Goal: Task Accomplishment & Management: Use online tool/utility

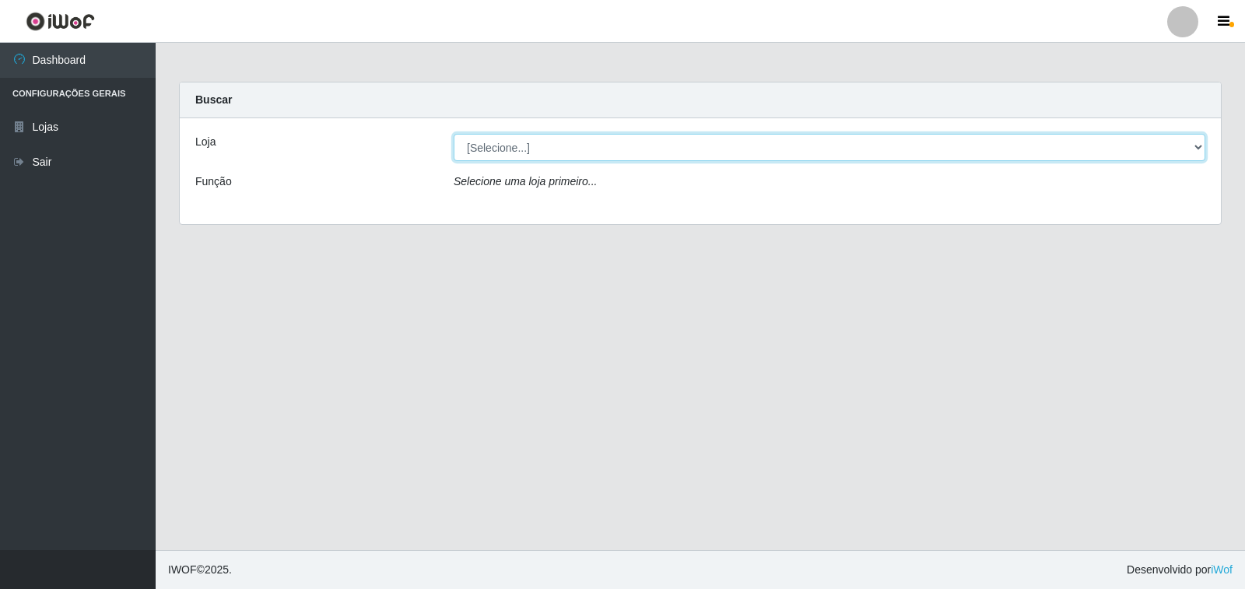
click at [1182, 147] on select "[Selecione...] Atacado Vem - [STREET_ADDRESS]" at bounding box center [830, 147] width 752 height 27
select select "455"
click at [454, 134] on select "[Selecione...] Atacado Vem - [STREET_ADDRESS]" at bounding box center [830, 147] width 752 height 27
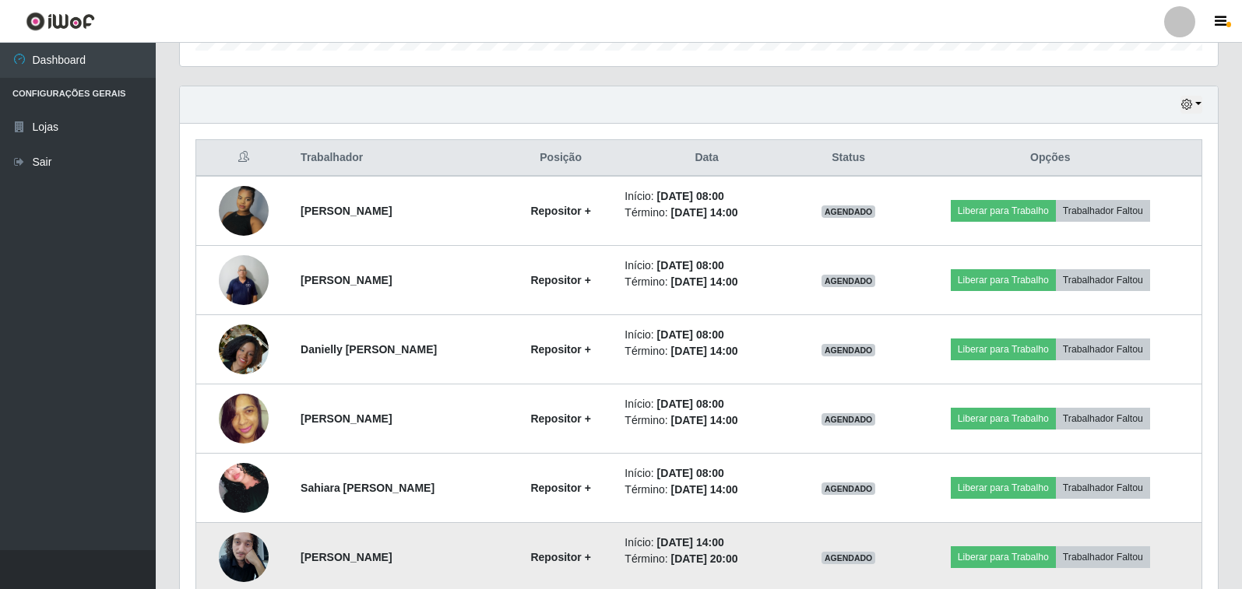
scroll to position [480, 0]
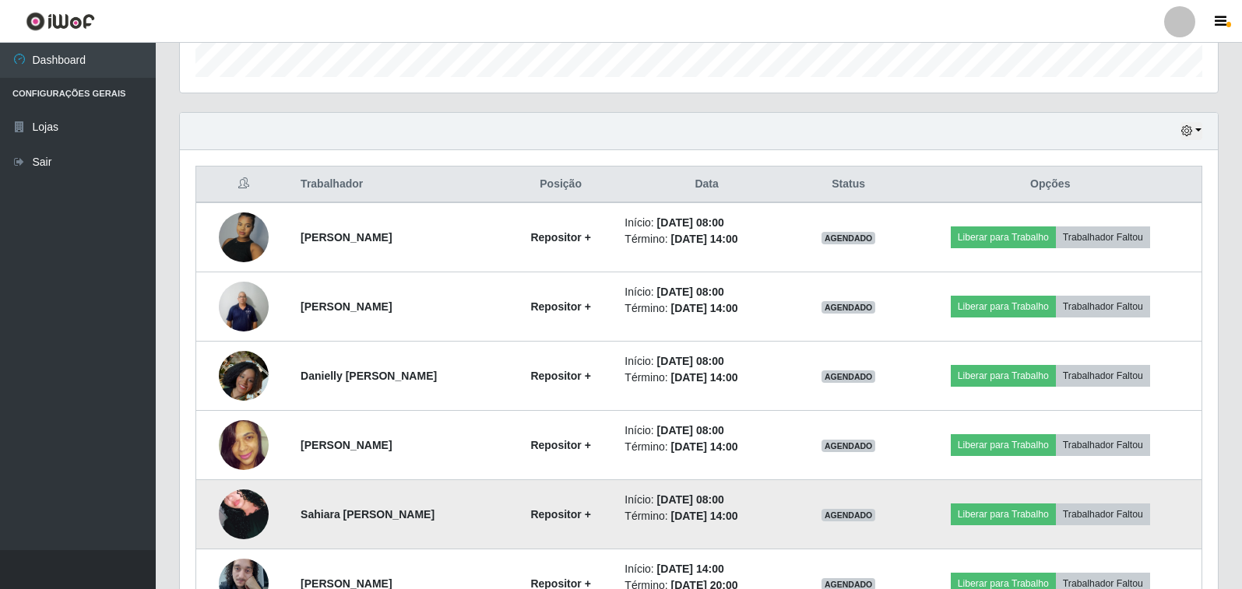
click at [230, 515] on img at bounding box center [244, 514] width 50 height 73
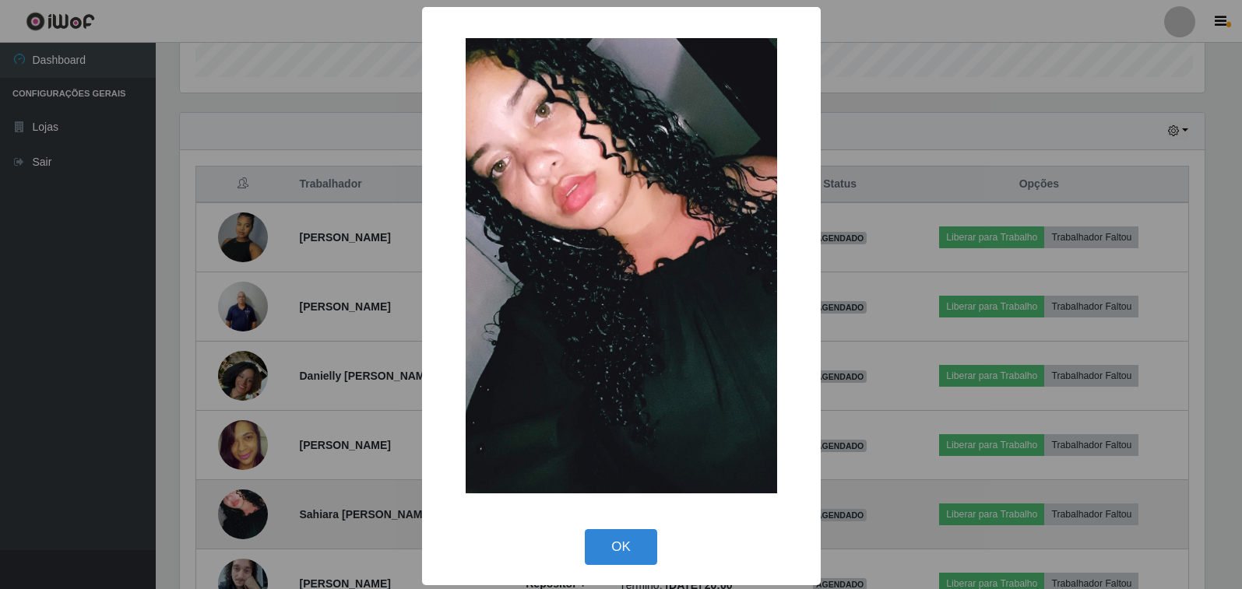
scroll to position [323, 1028]
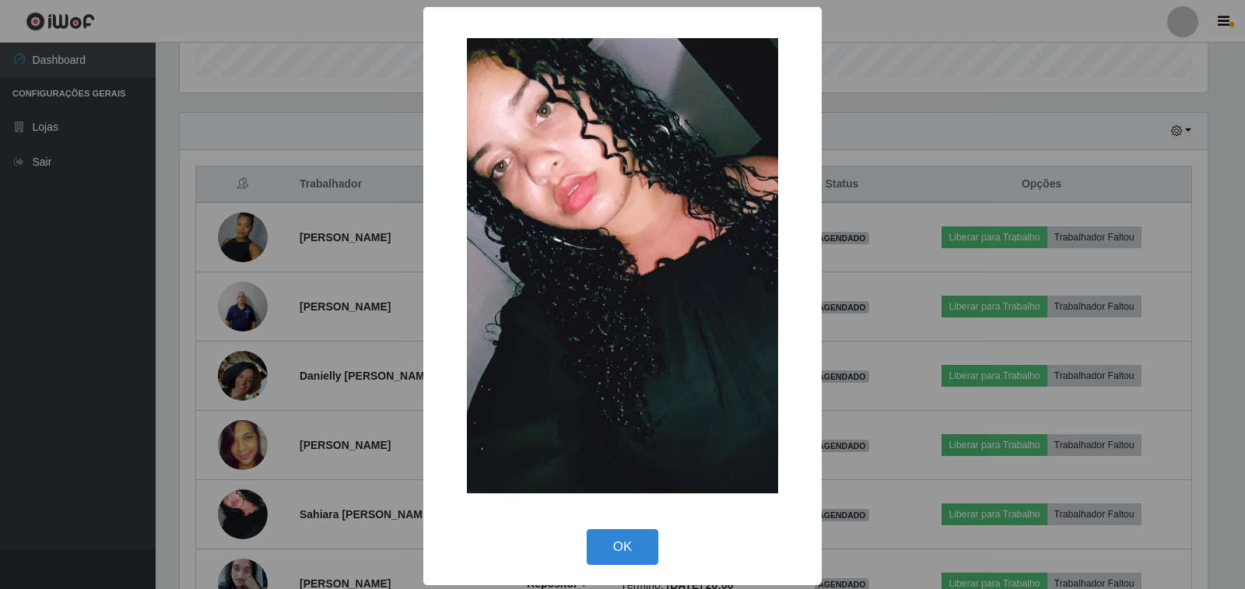
click at [319, 379] on div "× OK Cancel" at bounding box center [622, 294] width 1245 height 589
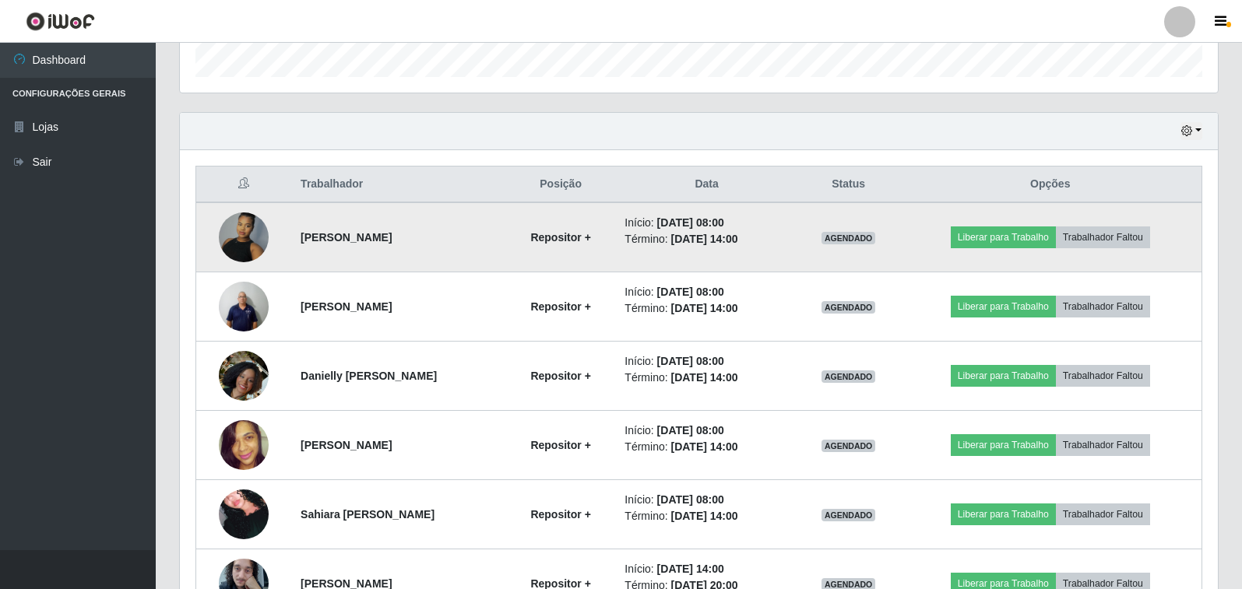
scroll to position [323, 1038]
click at [236, 237] on img at bounding box center [244, 237] width 50 height 66
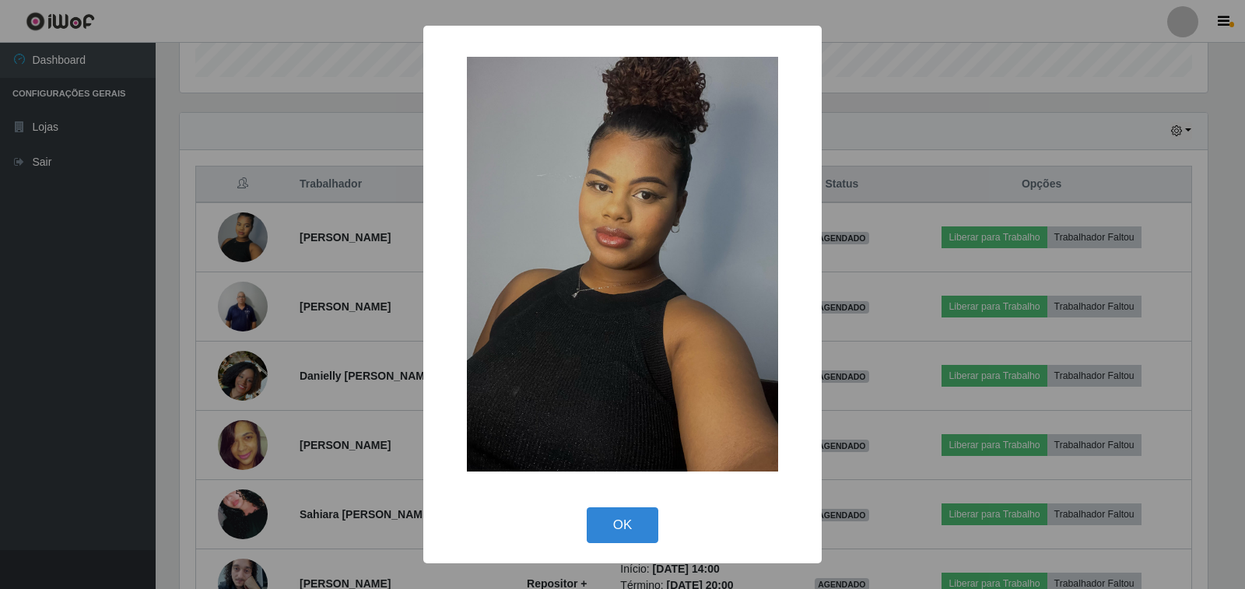
click at [236, 239] on div "× OK Cancel" at bounding box center [622, 294] width 1245 height 589
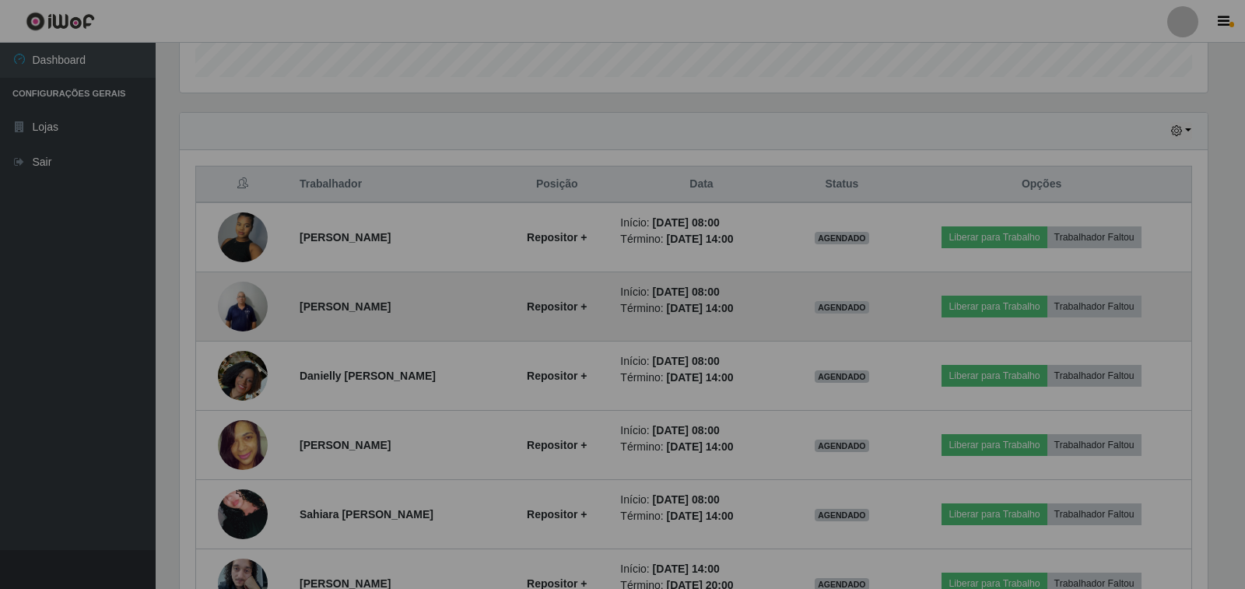
scroll to position [323, 1038]
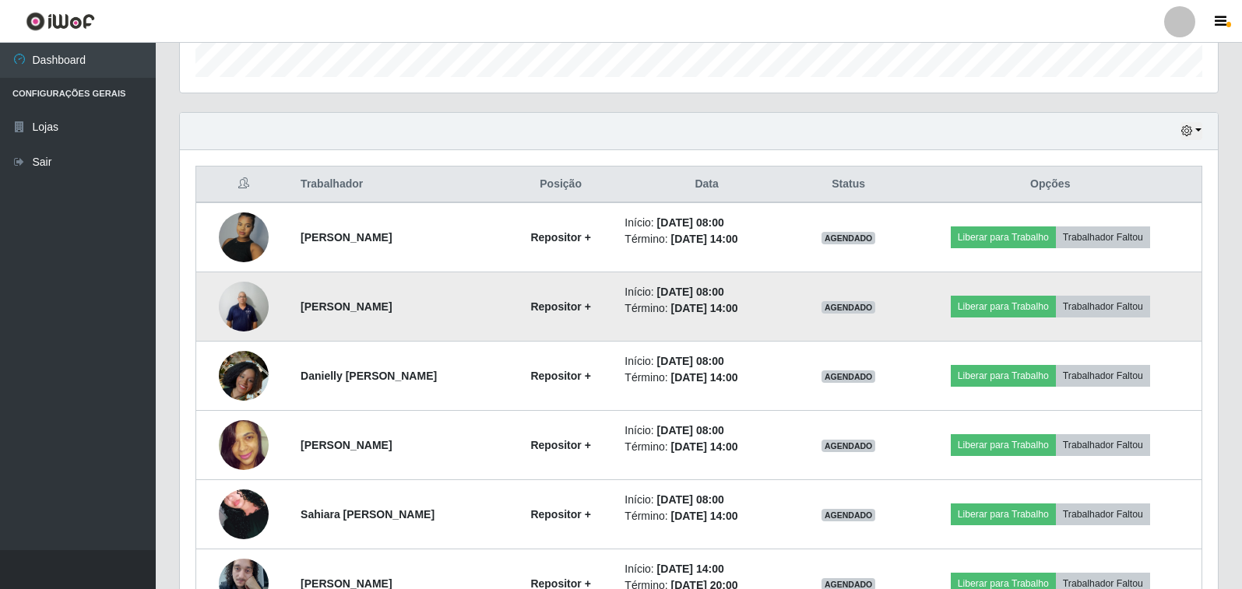
click at [230, 315] on img at bounding box center [244, 306] width 50 height 66
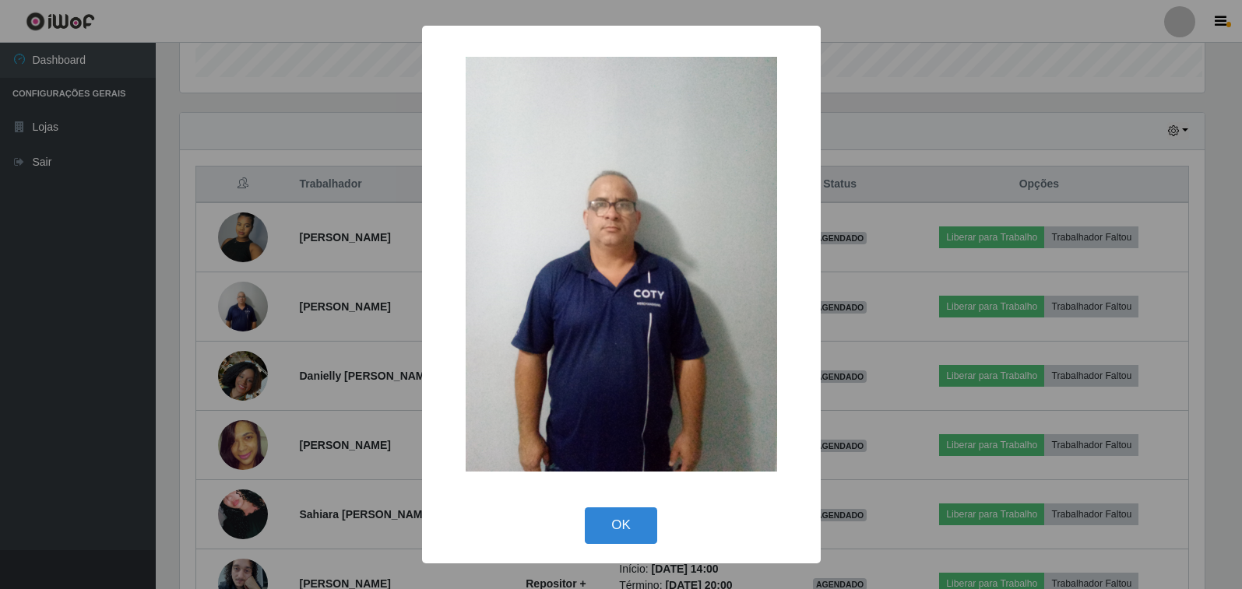
scroll to position [323, 1028]
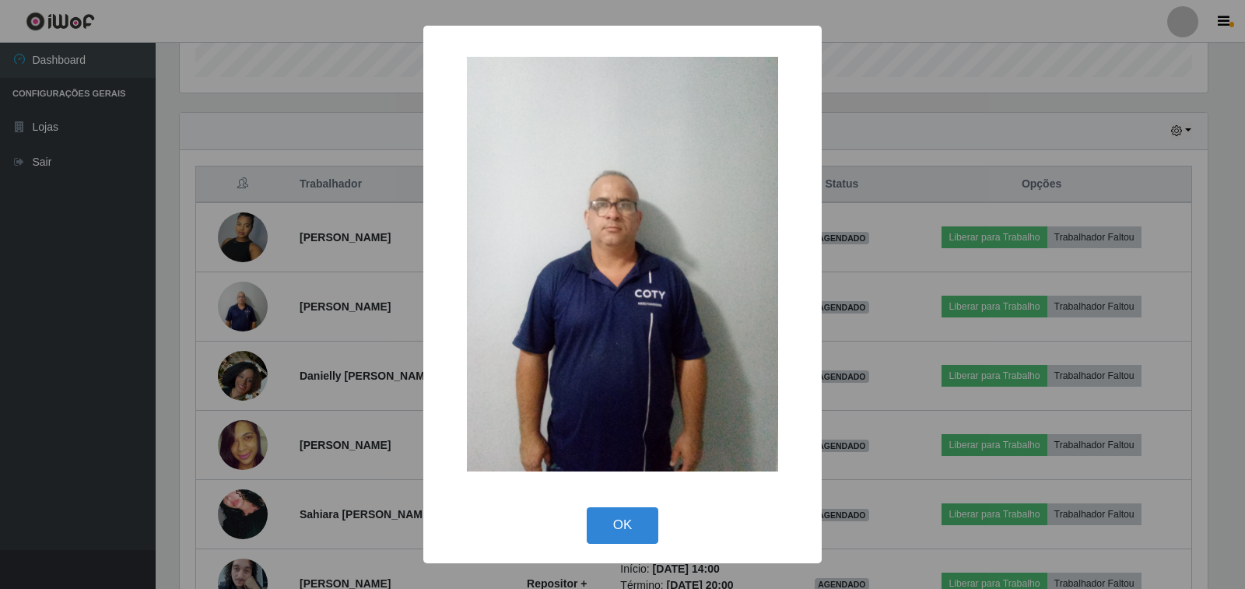
click at [230, 317] on div "× OK Cancel" at bounding box center [622, 294] width 1245 height 589
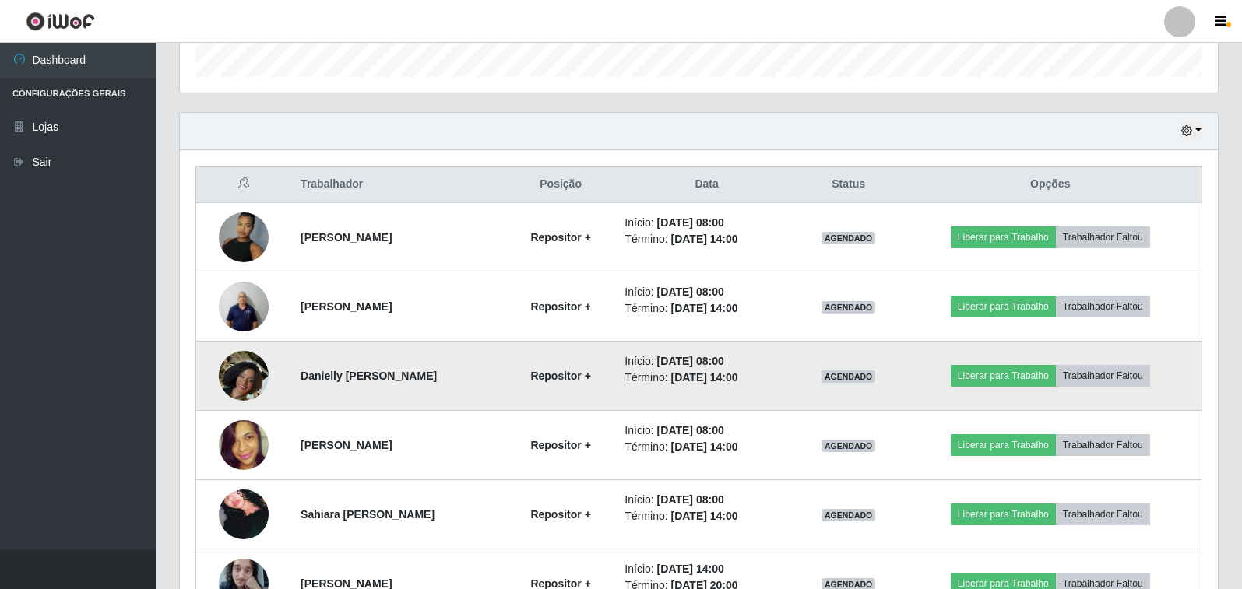
scroll to position [323, 1038]
click at [240, 393] on img at bounding box center [244, 376] width 50 height 89
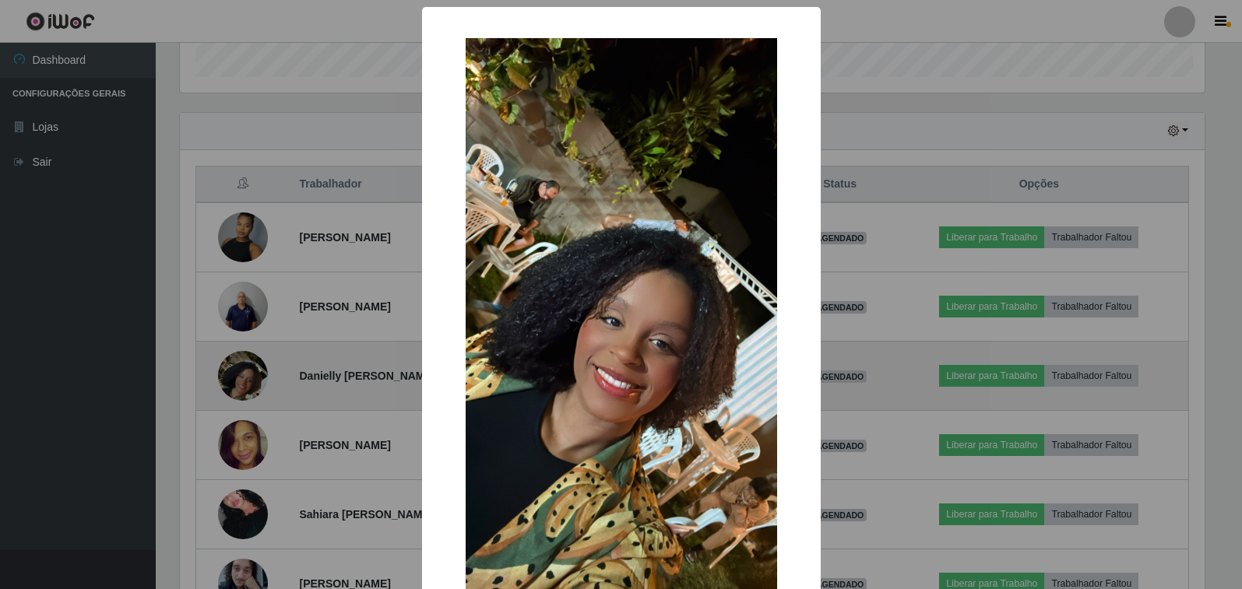
scroll to position [323, 1028]
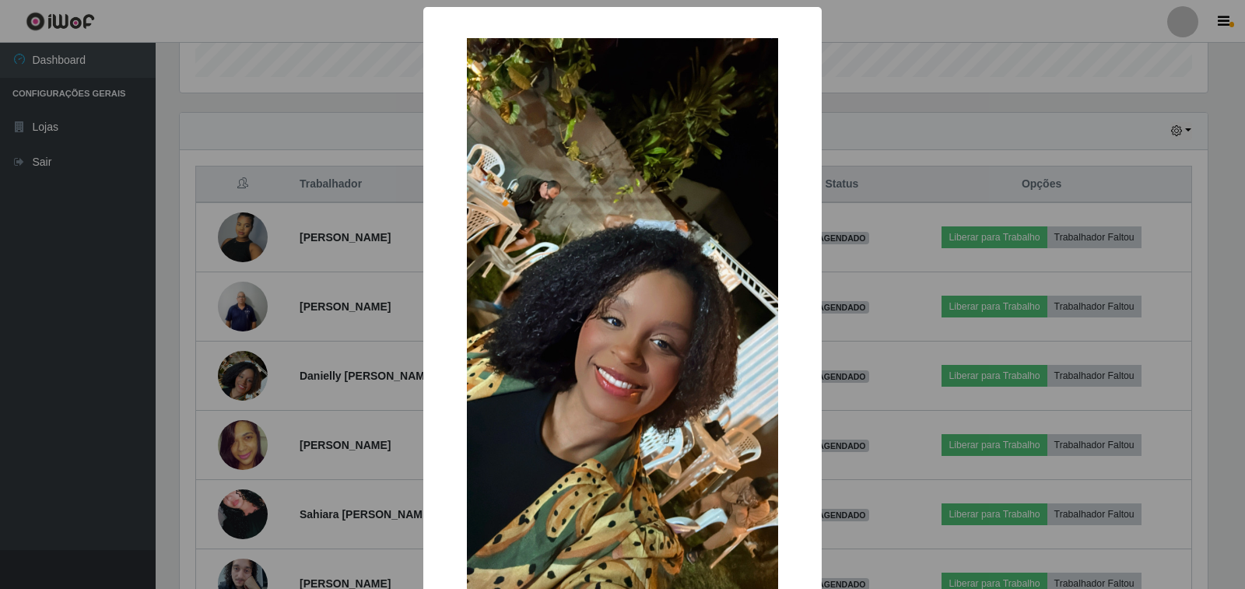
click at [251, 371] on div "× OK Cancel" at bounding box center [622, 294] width 1245 height 589
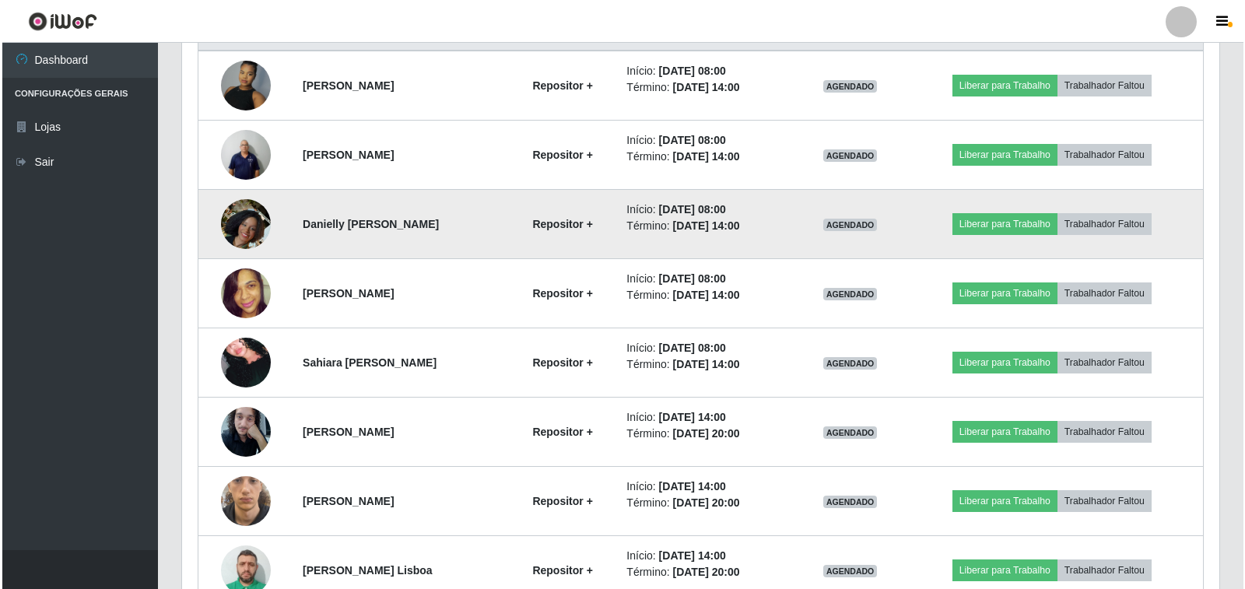
scroll to position [635, 0]
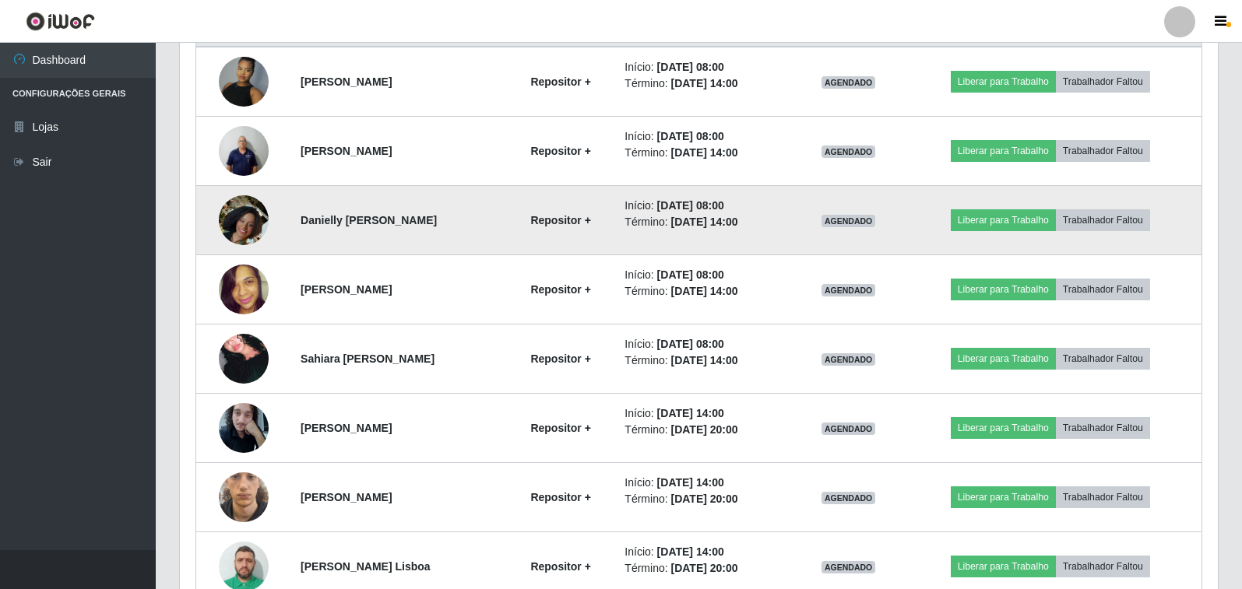
click at [244, 231] on img at bounding box center [244, 220] width 50 height 89
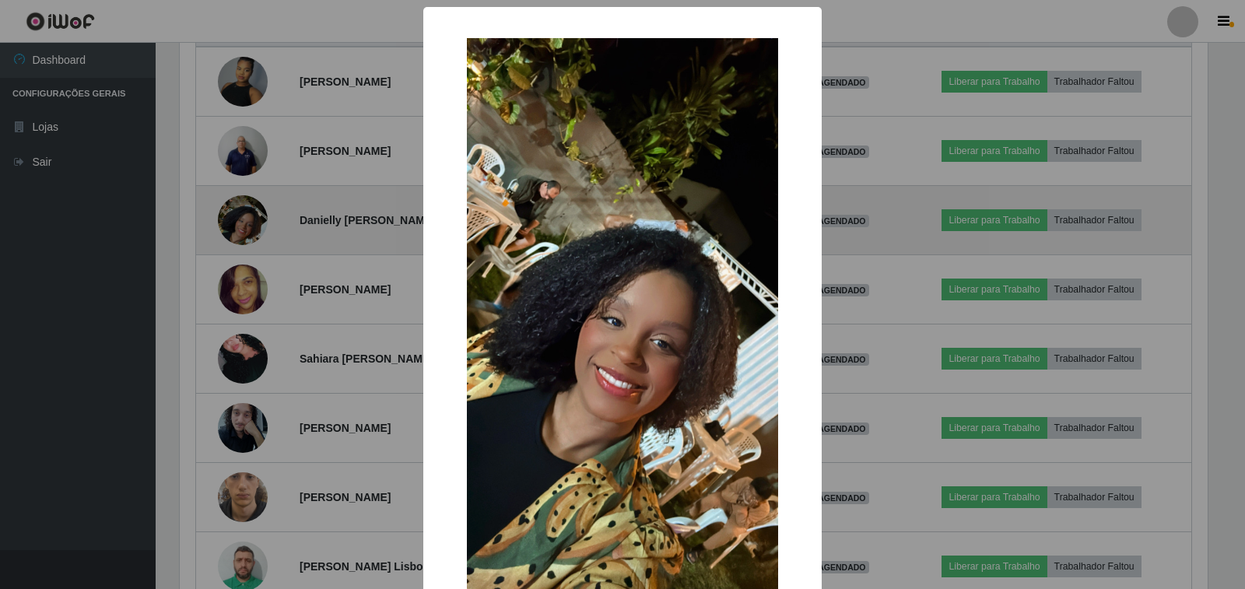
click at [244, 231] on div "× OK Cancel" at bounding box center [622, 294] width 1245 height 589
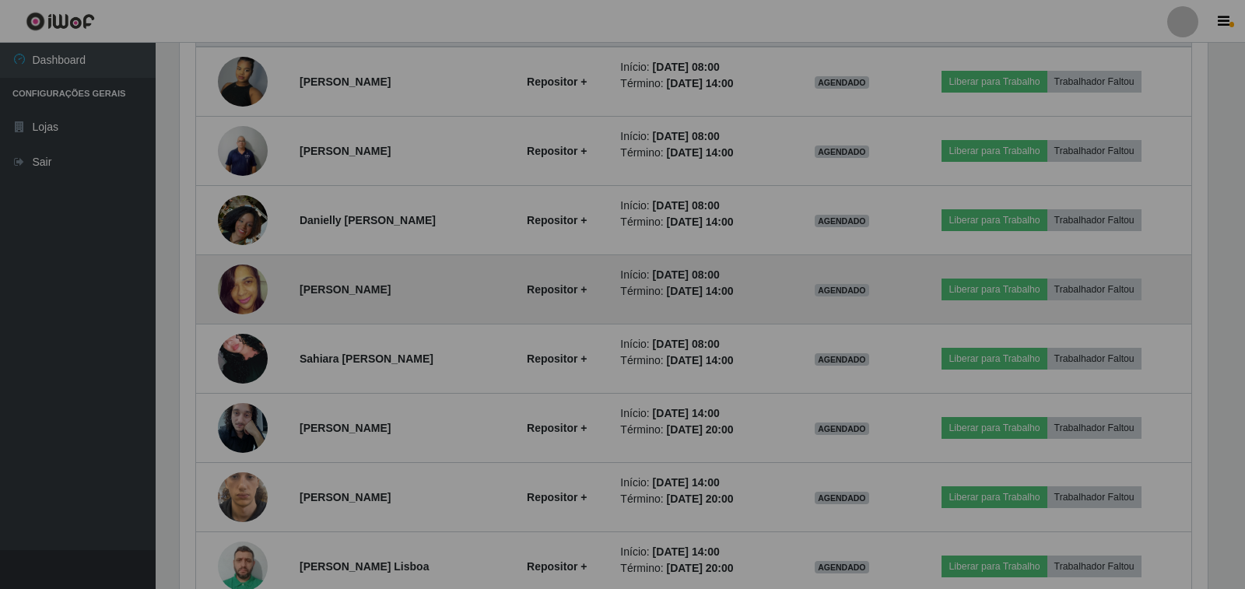
scroll to position [323, 1038]
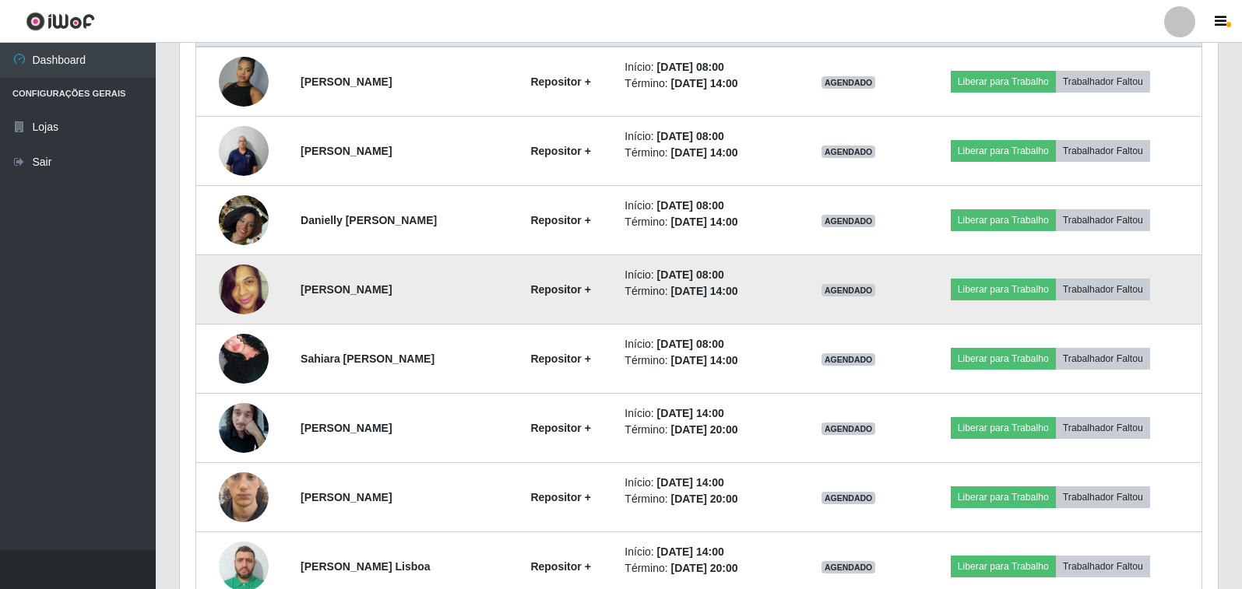
click at [238, 287] on img at bounding box center [244, 290] width 50 height 72
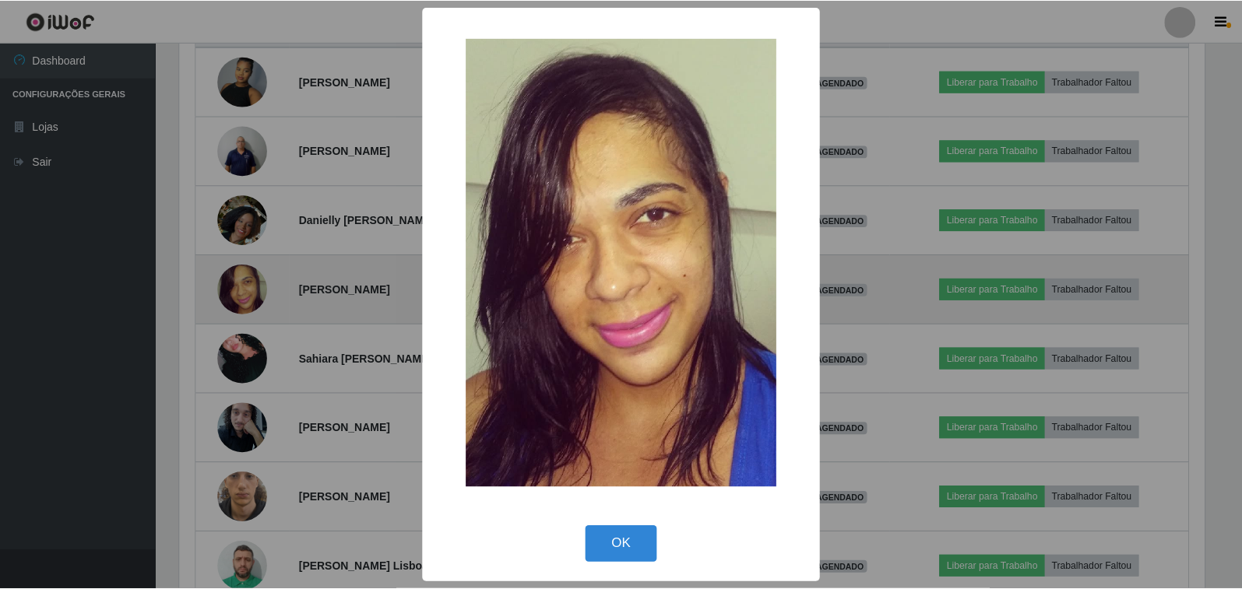
scroll to position [323, 1028]
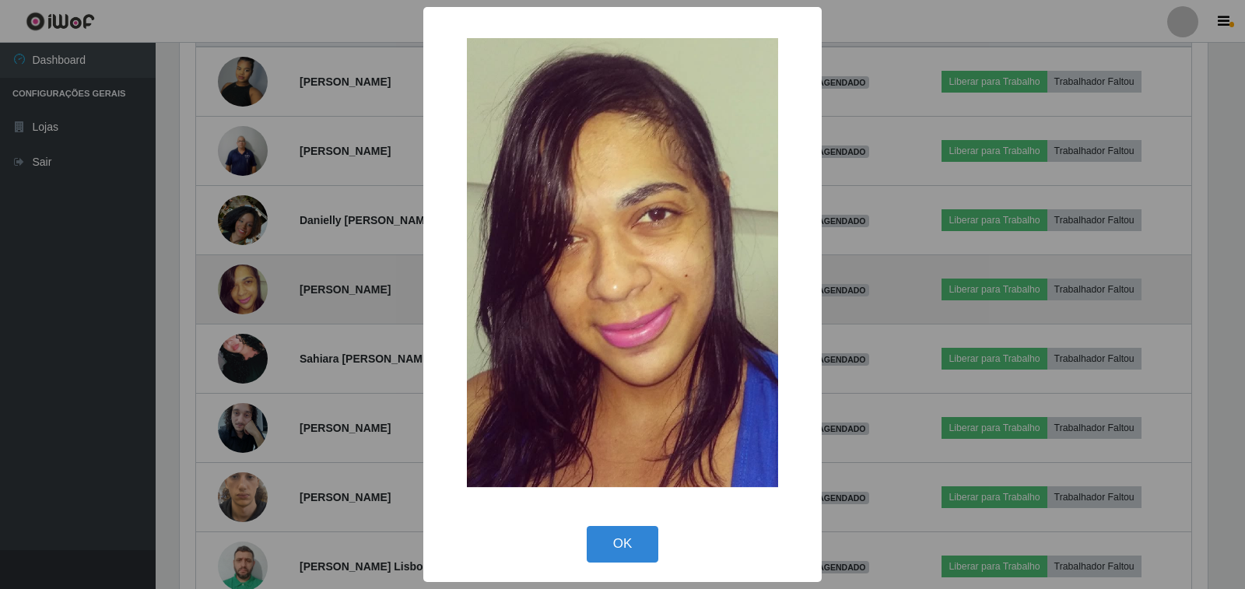
click at [238, 287] on div "× OK Cancel" at bounding box center [622, 294] width 1245 height 589
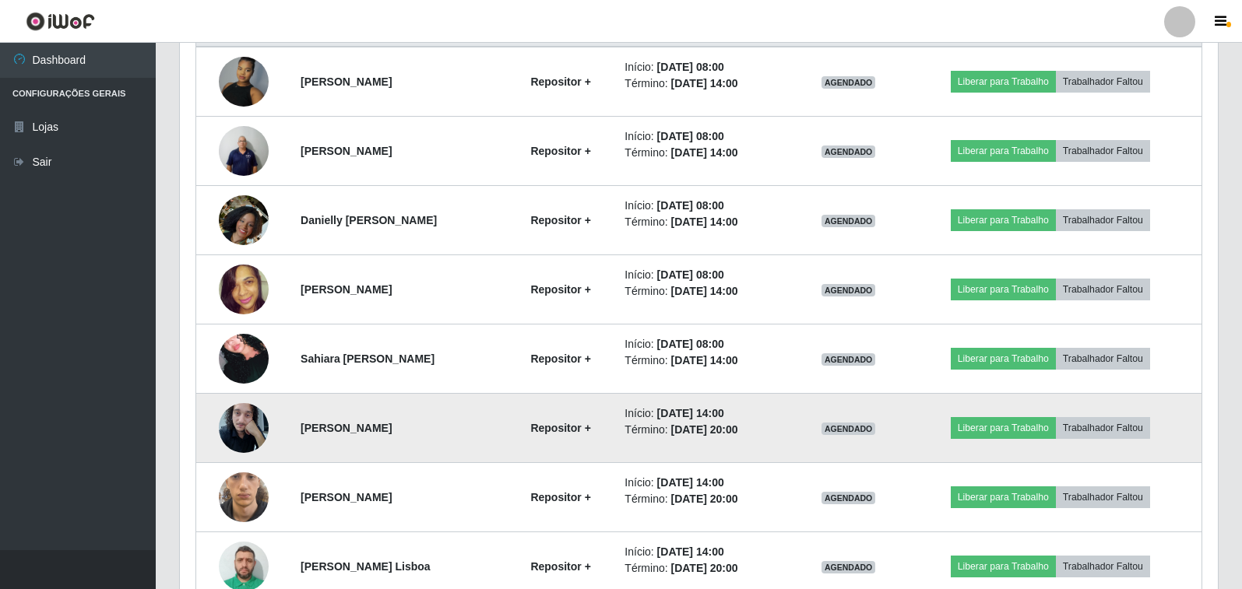
scroll to position [0, 0]
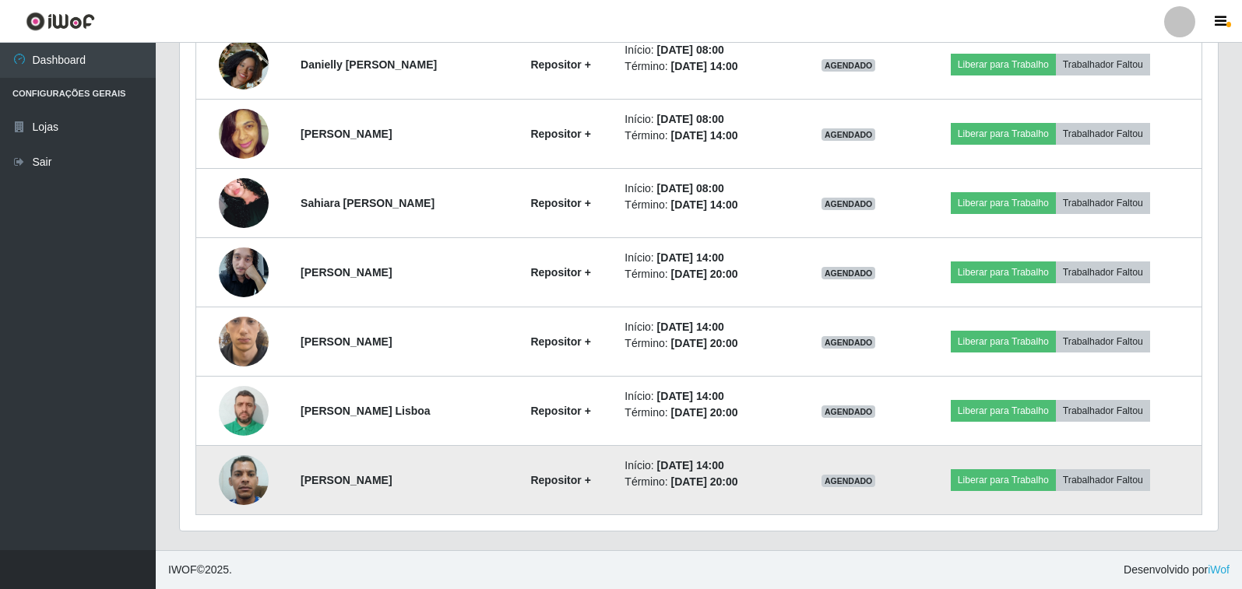
click at [244, 475] on img at bounding box center [244, 480] width 50 height 66
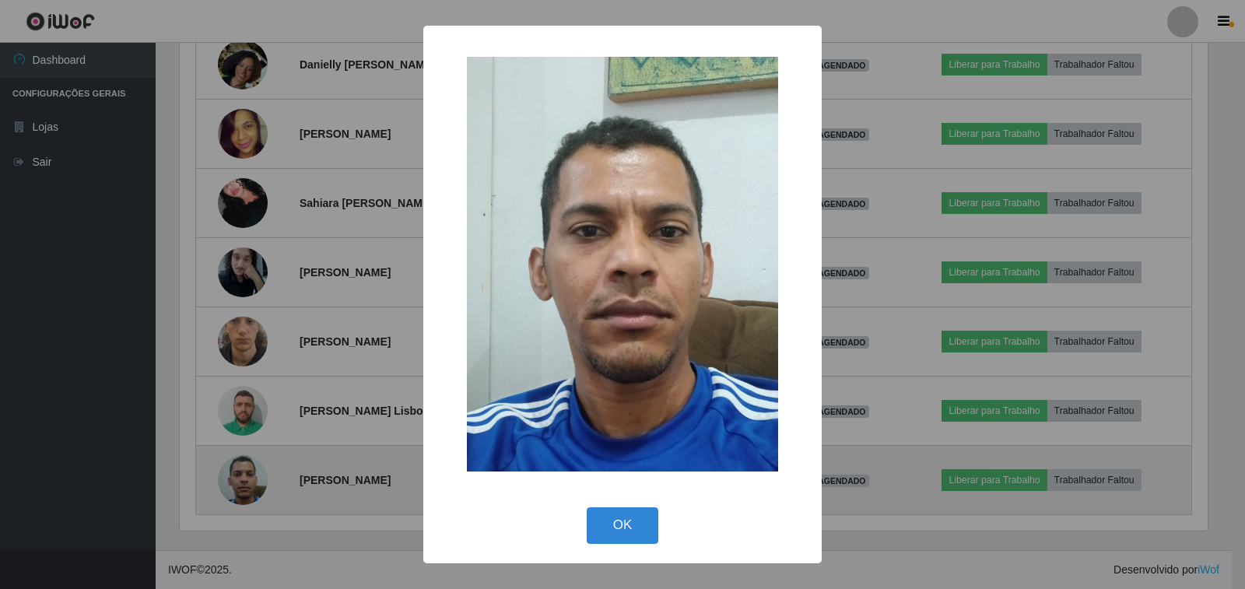
click at [244, 475] on div "× OK Cancel" at bounding box center [622, 294] width 1245 height 589
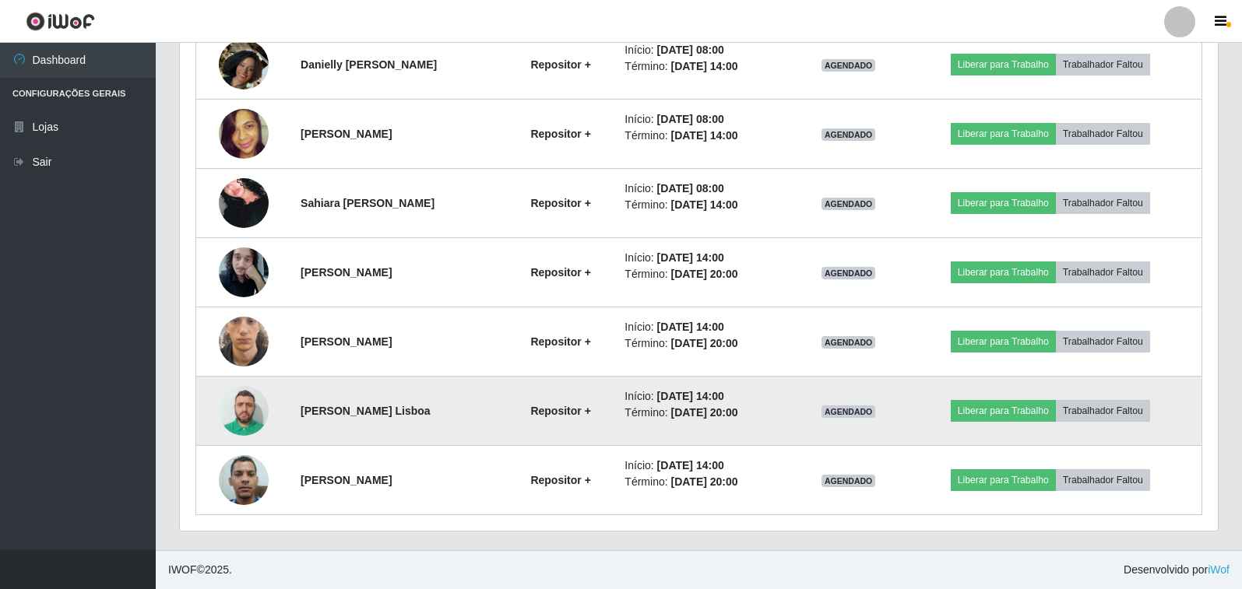
click at [244, 409] on img at bounding box center [244, 411] width 50 height 66
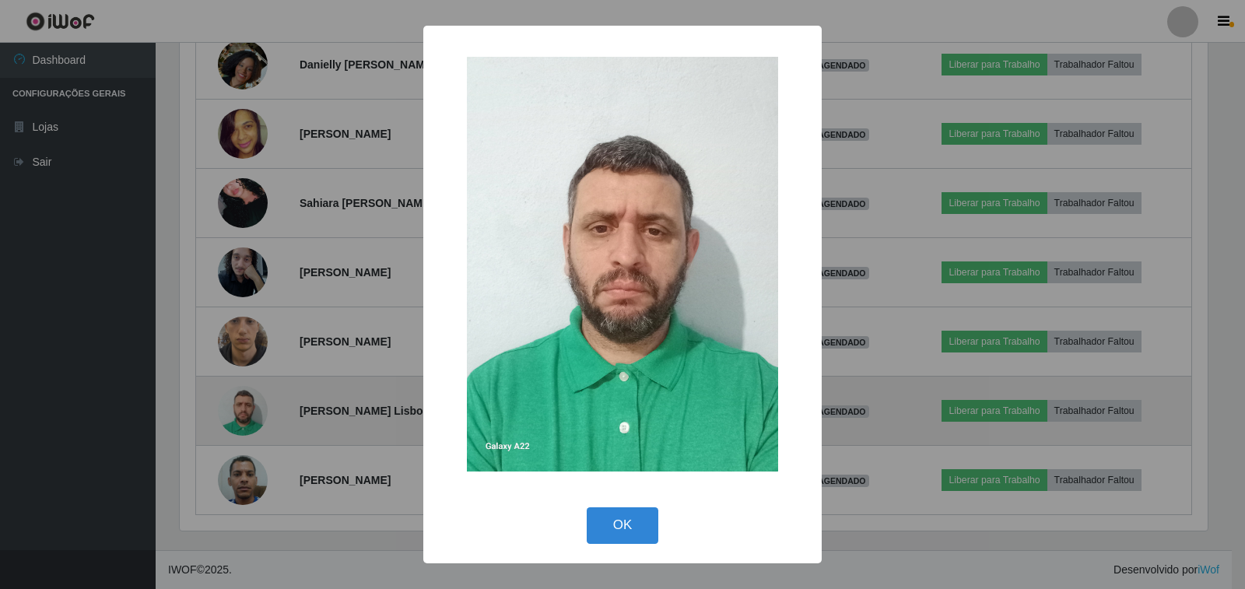
click at [244, 409] on div "× OK Cancel" at bounding box center [622, 294] width 1245 height 589
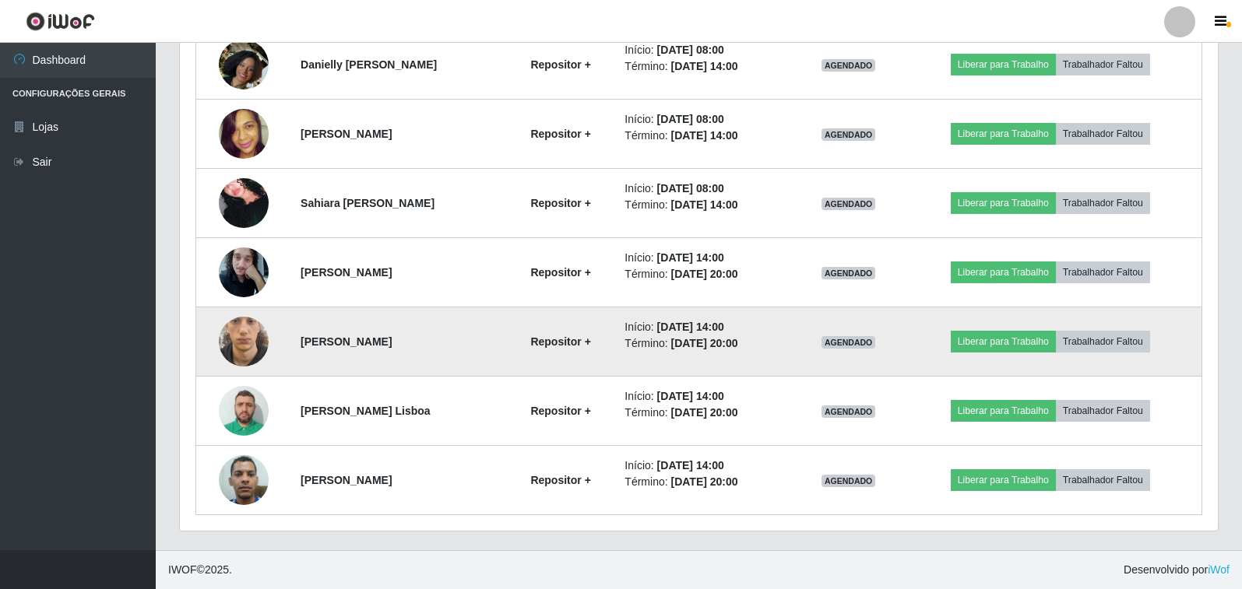
click at [247, 342] on img at bounding box center [244, 342] width 50 height 108
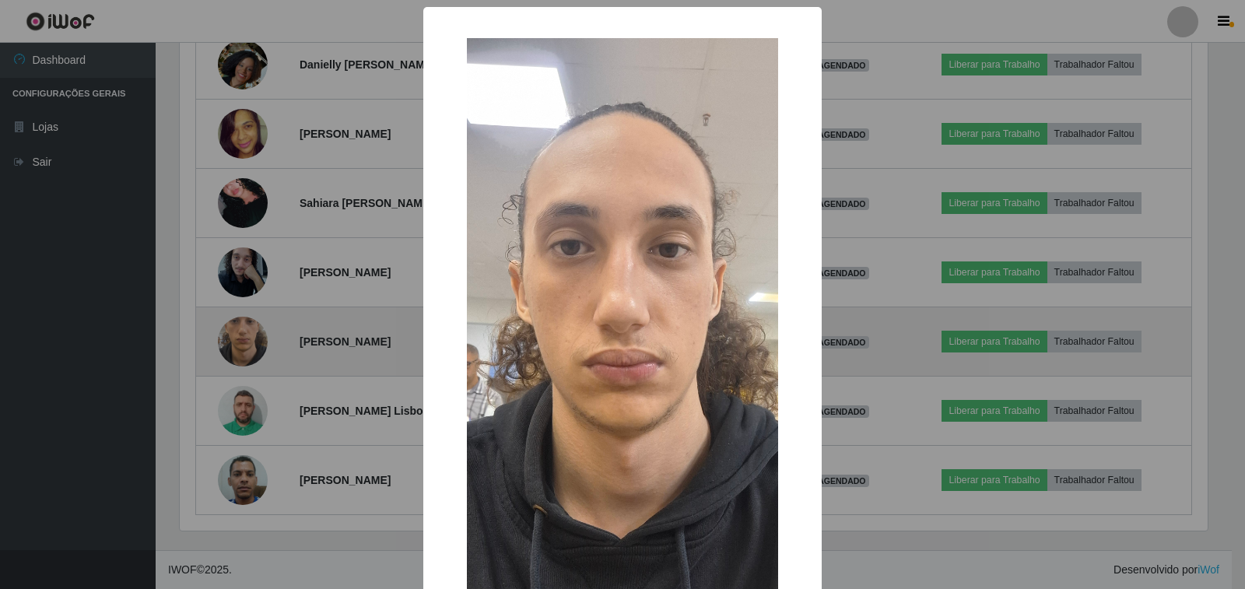
click at [247, 342] on div "× OK Cancel" at bounding box center [622, 294] width 1245 height 589
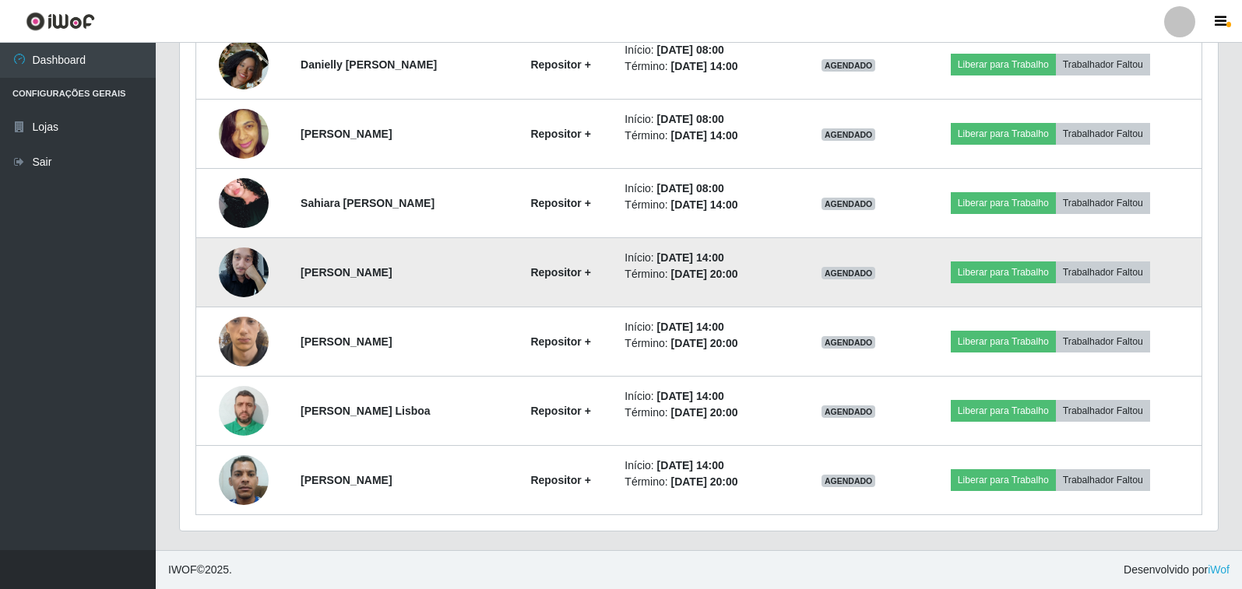
click at [241, 280] on img at bounding box center [244, 272] width 50 height 66
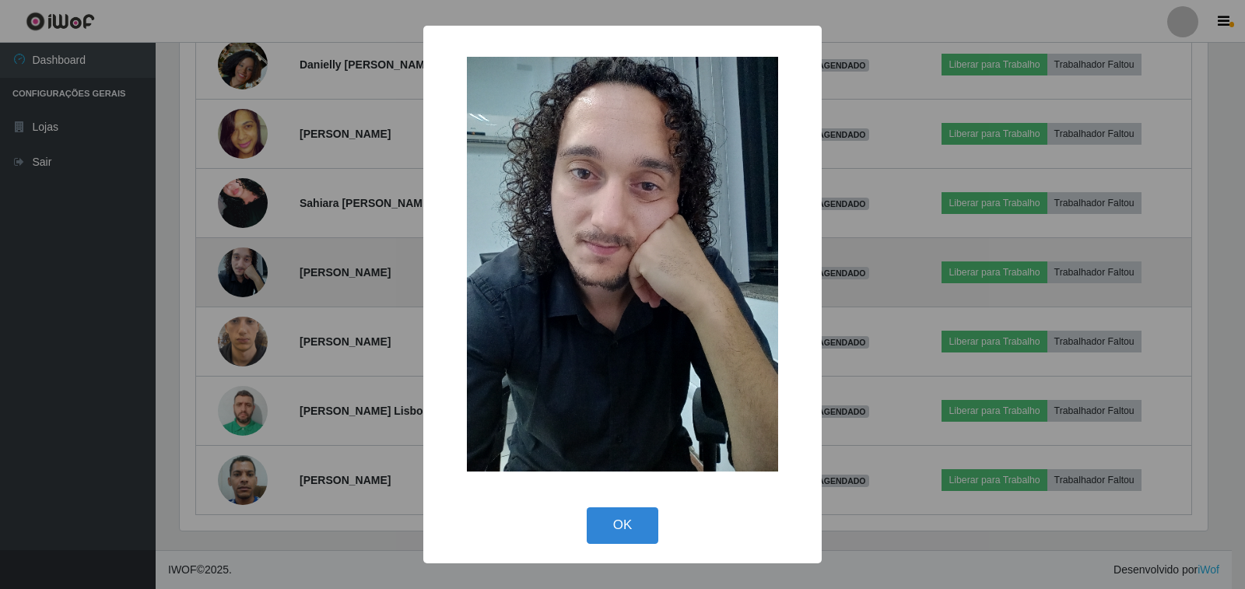
click at [241, 280] on div "× OK Cancel" at bounding box center [622, 294] width 1245 height 589
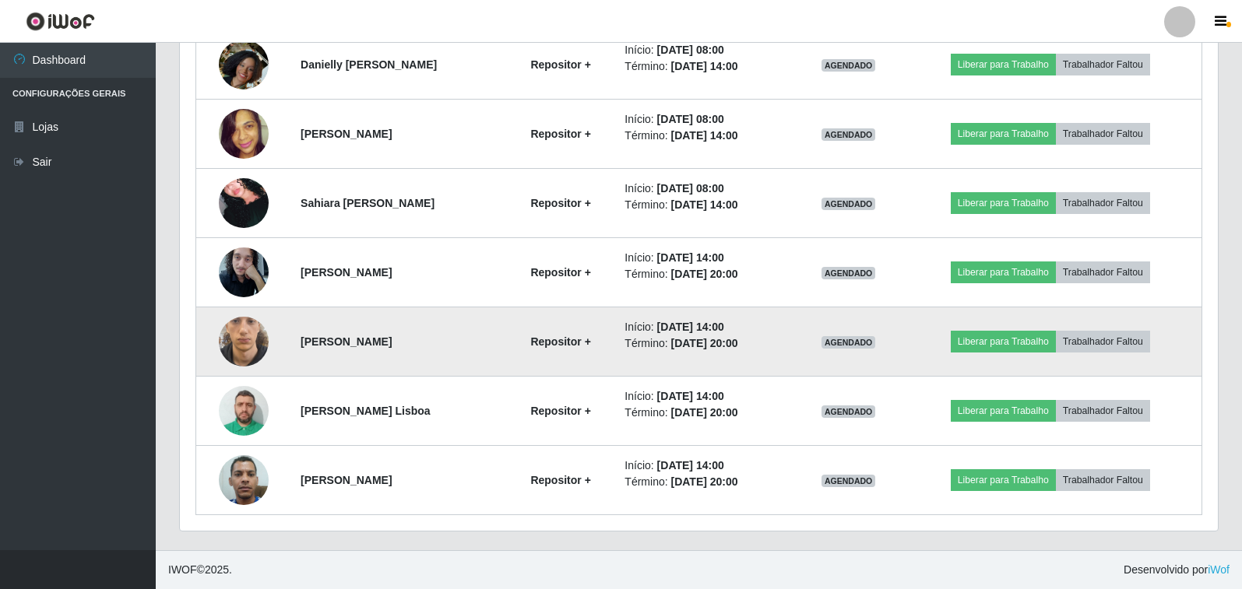
click at [230, 359] on img at bounding box center [244, 342] width 50 height 108
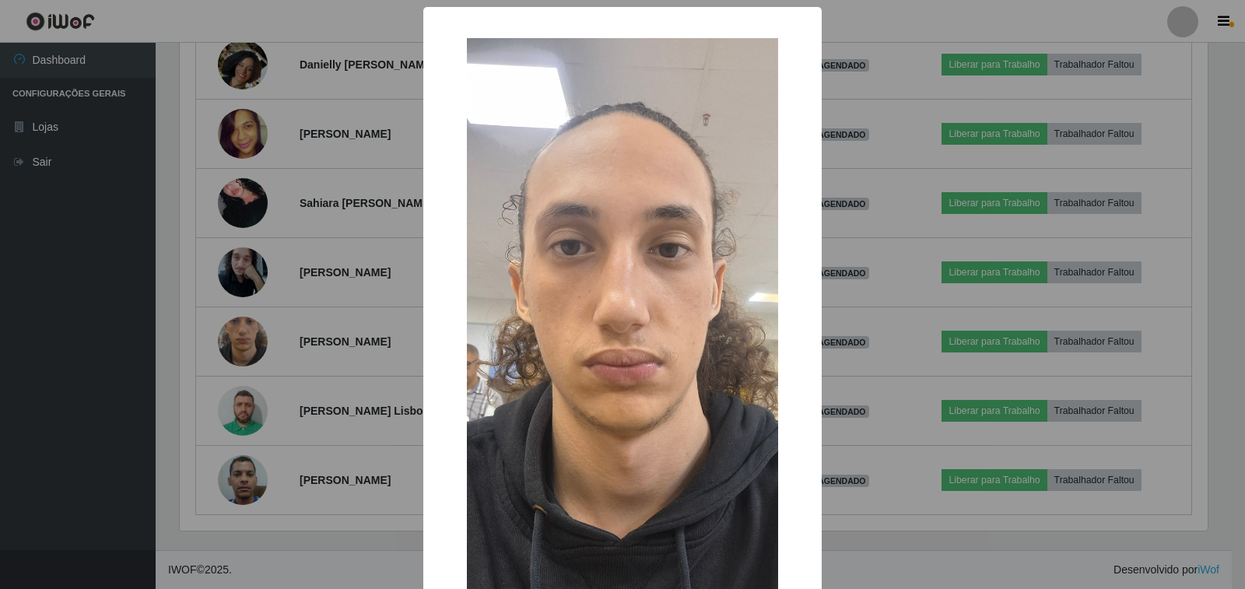
click at [230, 352] on div "× OK Cancel" at bounding box center [622, 294] width 1245 height 589
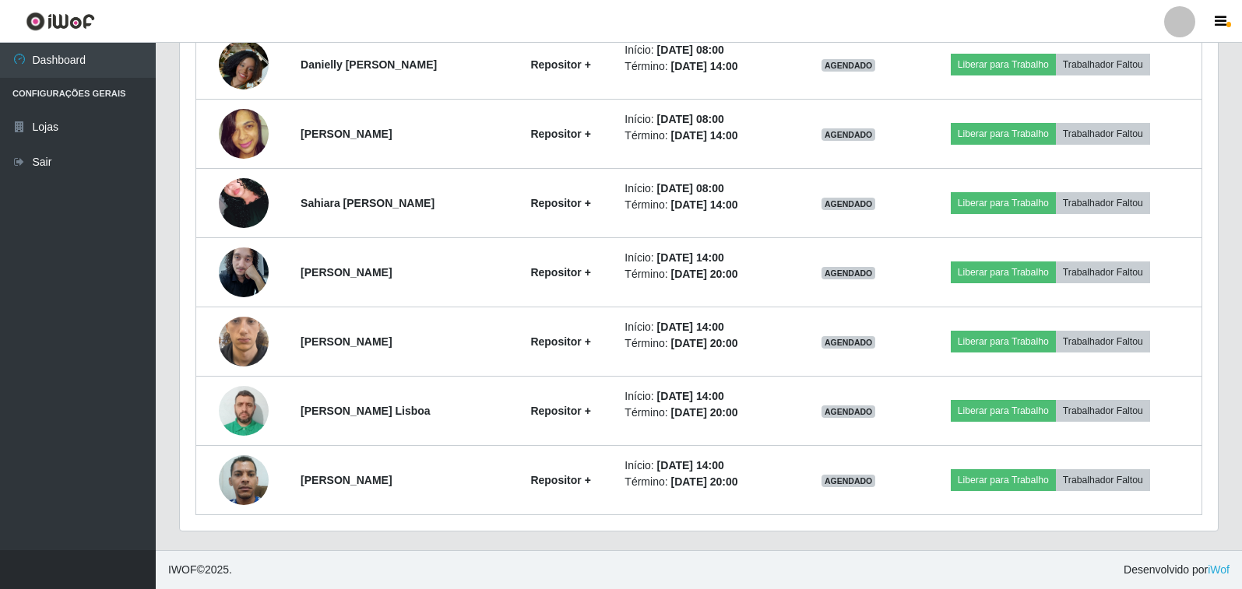
click at [230, 352] on img at bounding box center [244, 342] width 50 height 108
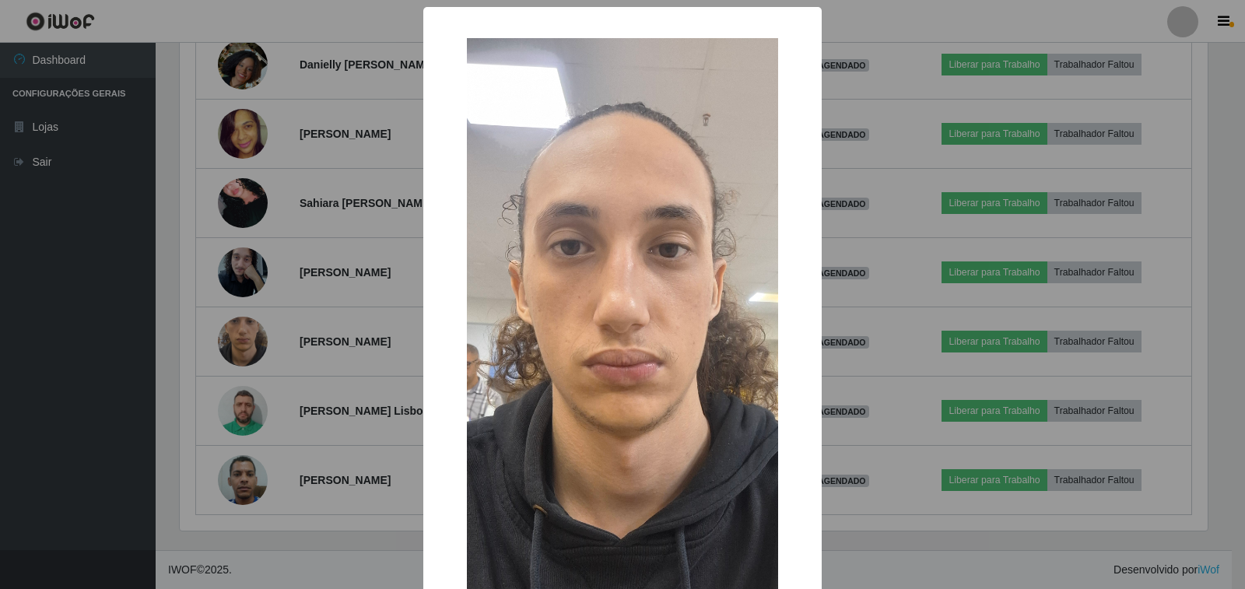
click at [230, 352] on div "× OK Cancel" at bounding box center [622, 294] width 1245 height 589
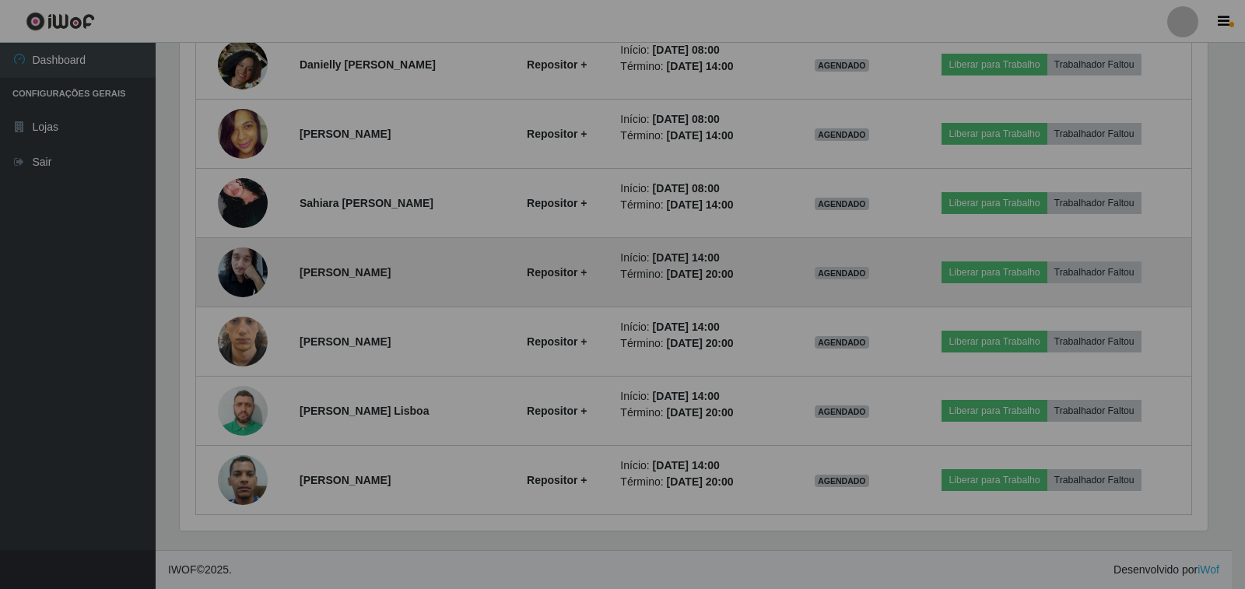
click at [217, 241] on td at bounding box center [243, 272] width 94 height 69
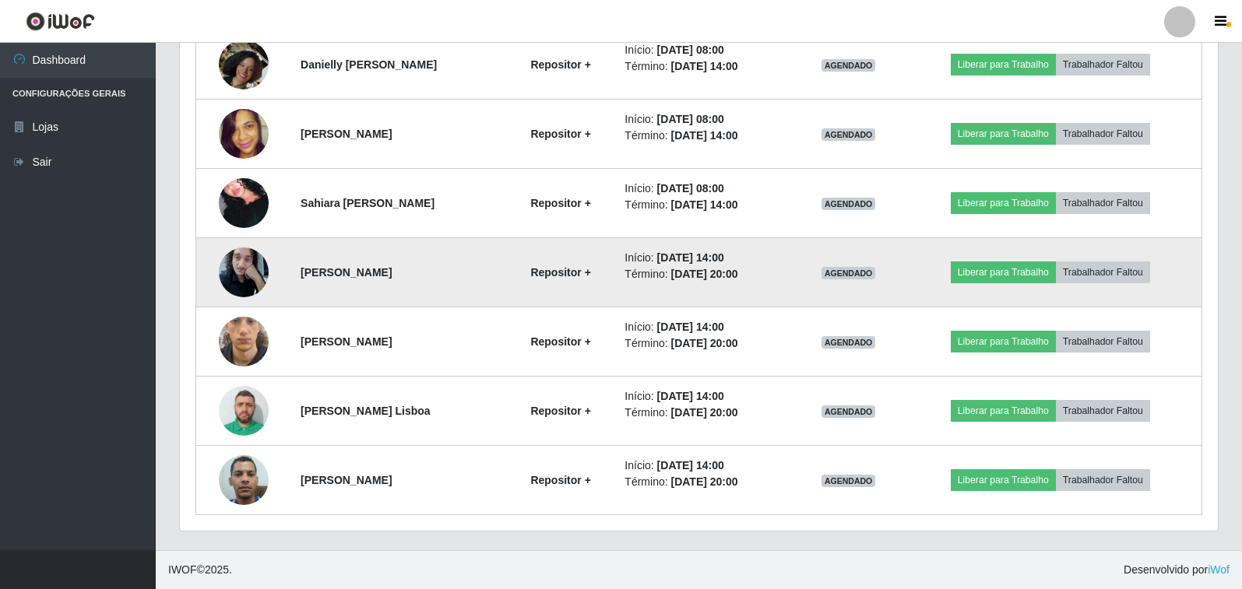
click at [229, 269] on img at bounding box center [244, 272] width 50 height 66
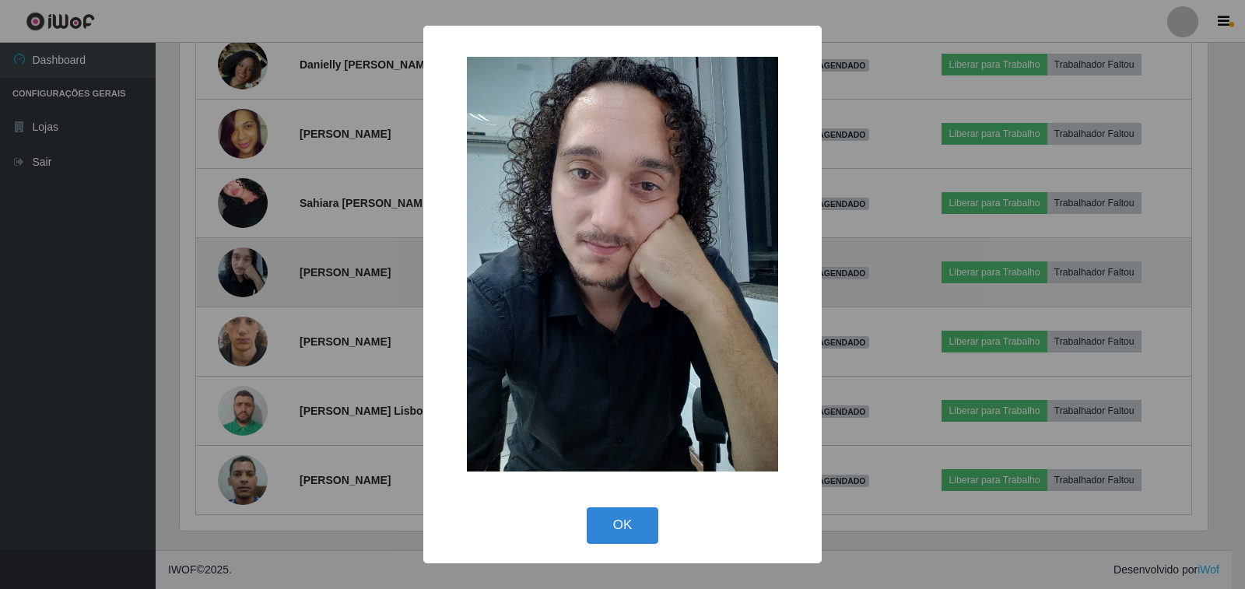
click at [229, 269] on div "× OK Cancel" at bounding box center [622, 294] width 1245 height 589
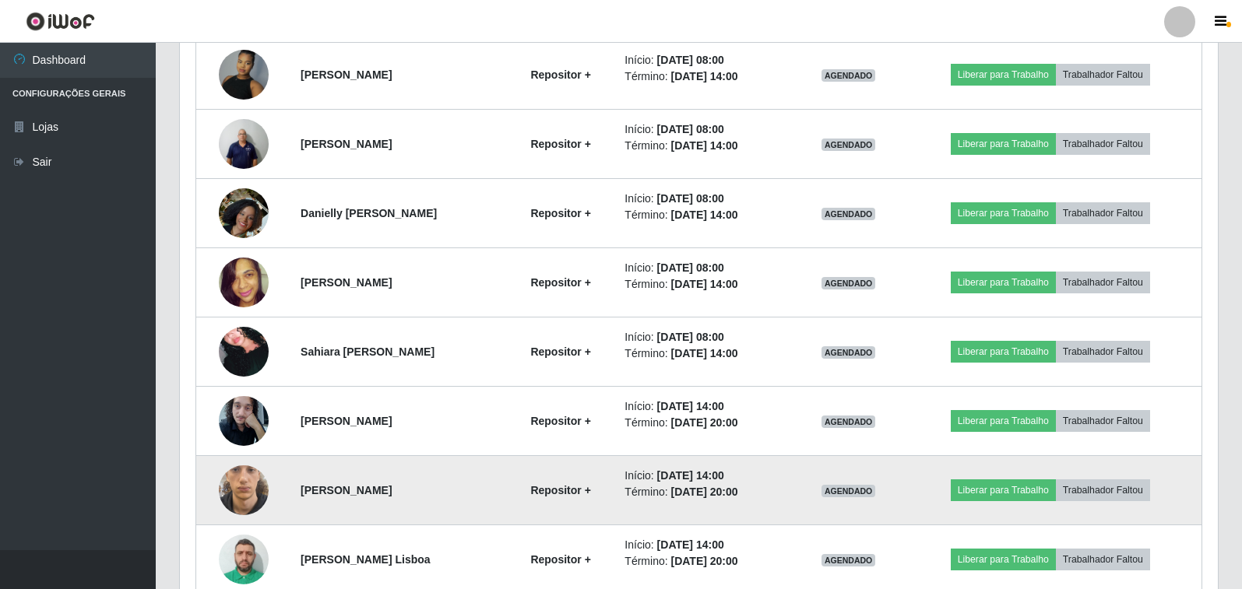
scroll to position [635, 0]
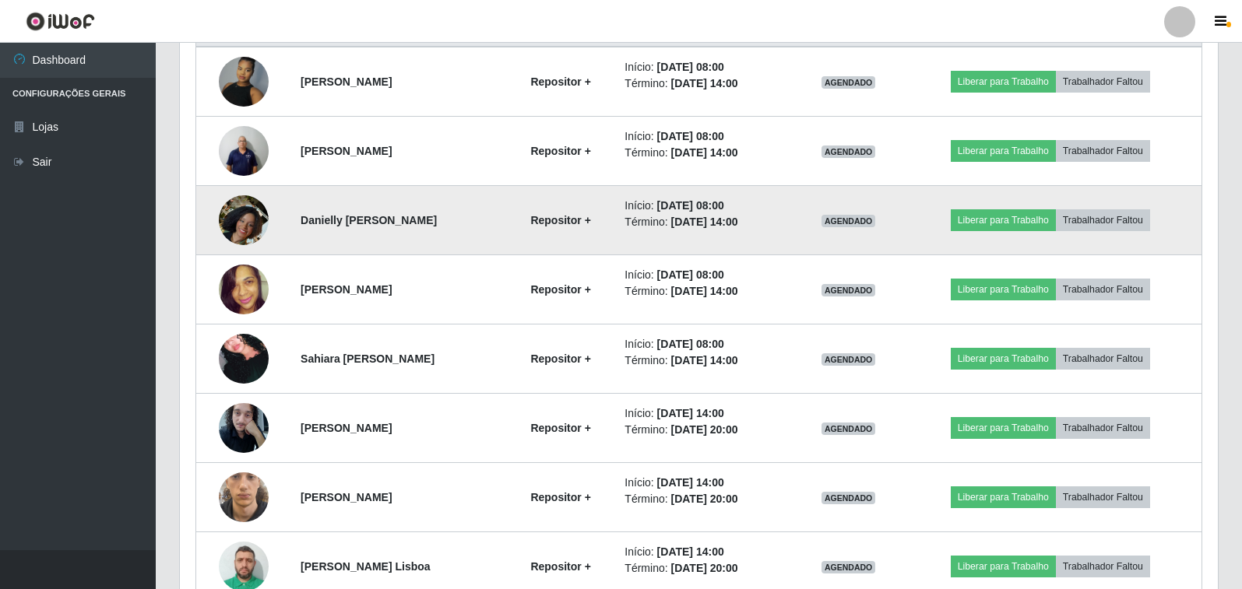
click at [259, 222] on img at bounding box center [244, 220] width 50 height 89
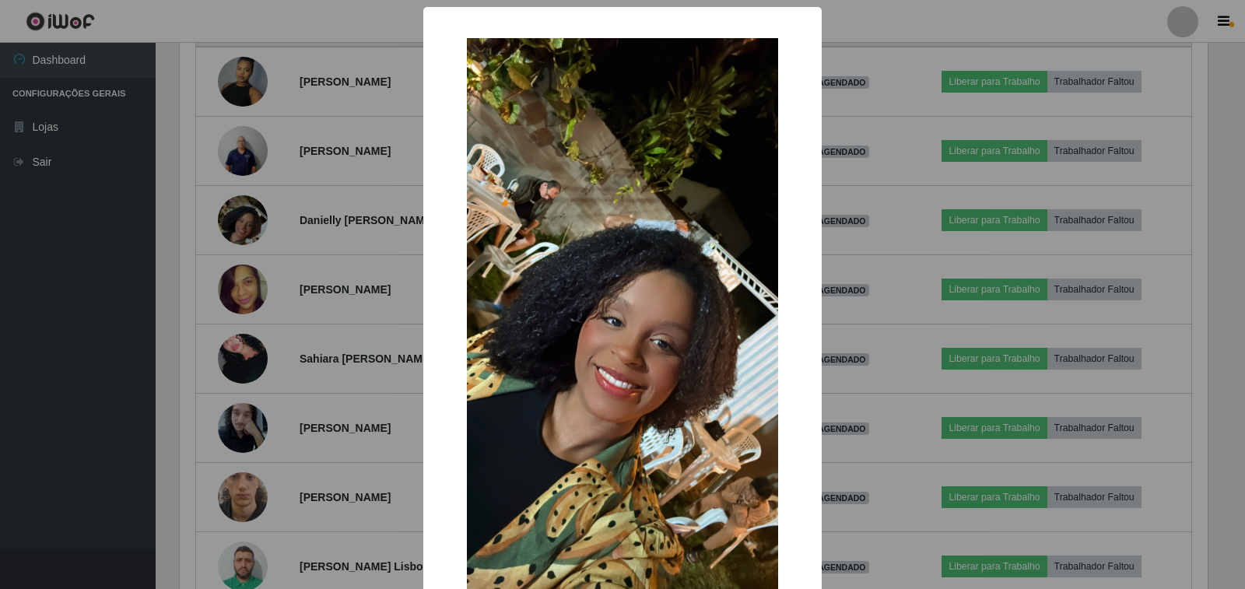
click at [302, 249] on div "× OK Cancel" at bounding box center [622, 294] width 1245 height 589
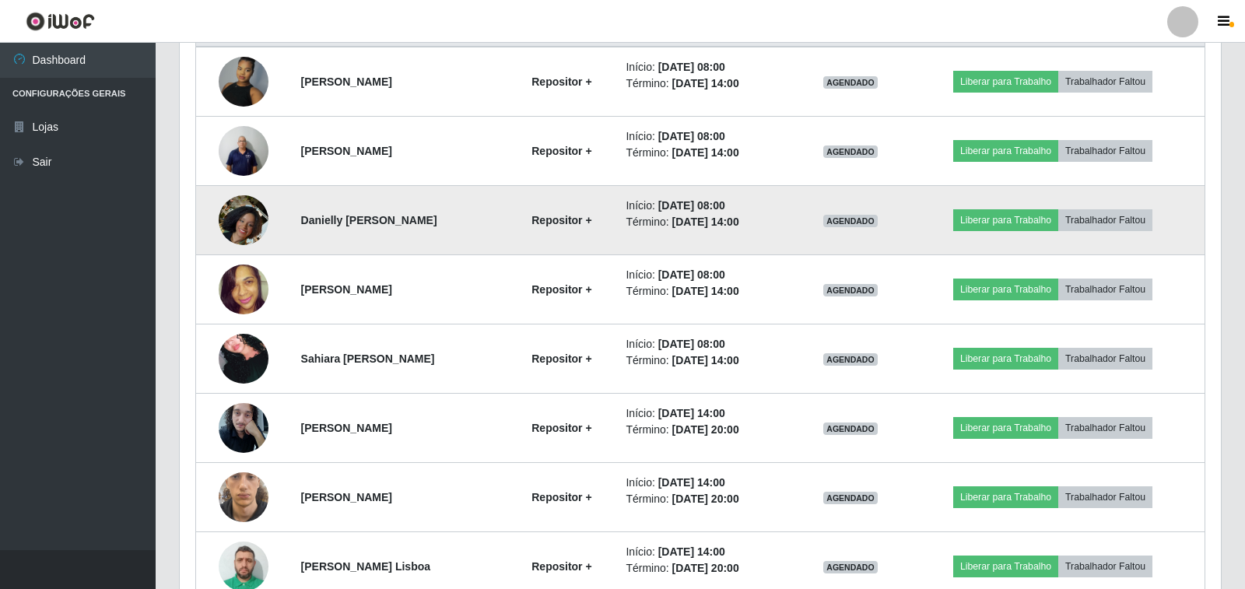
scroll to position [323, 1038]
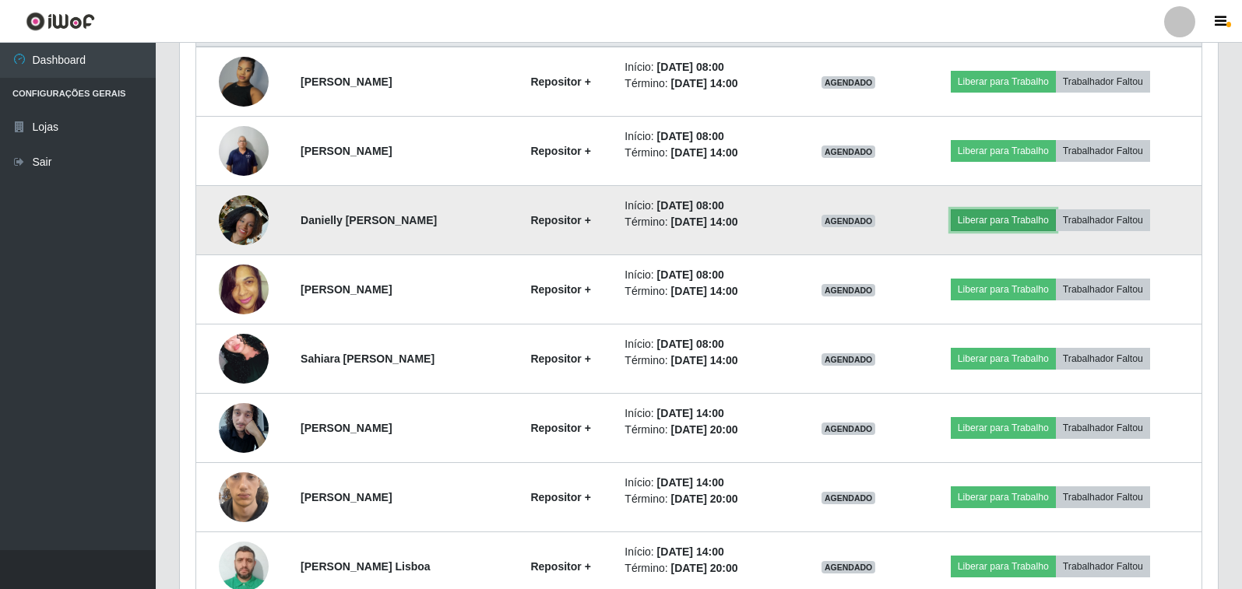
click at [1028, 222] on button "Liberar para Trabalho" at bounding box center [1002, 220] width 105 height 22
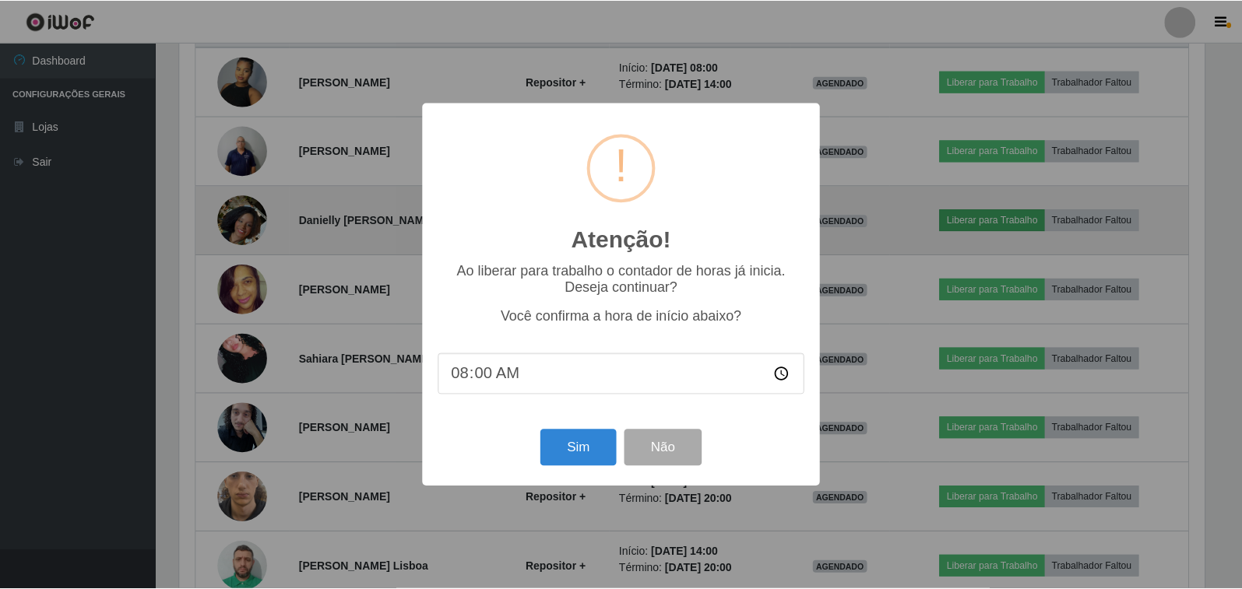
scroll to position [323, 1028]
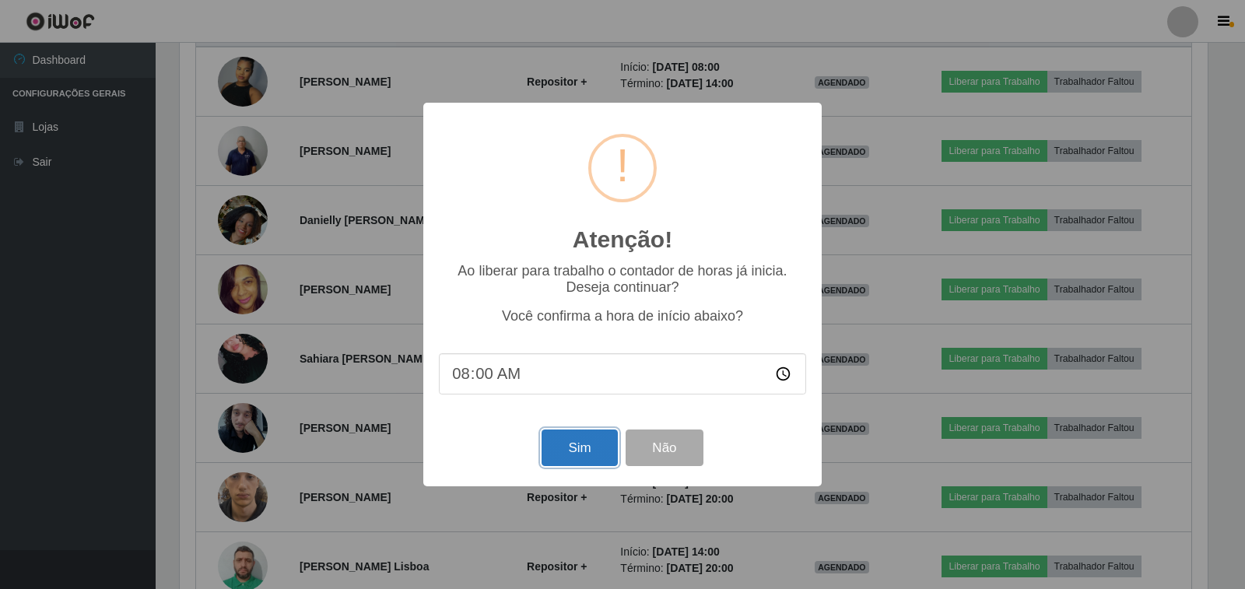
click at [567, 452] on button "Sim" at bounding box center [580, 448] width 76 height 37
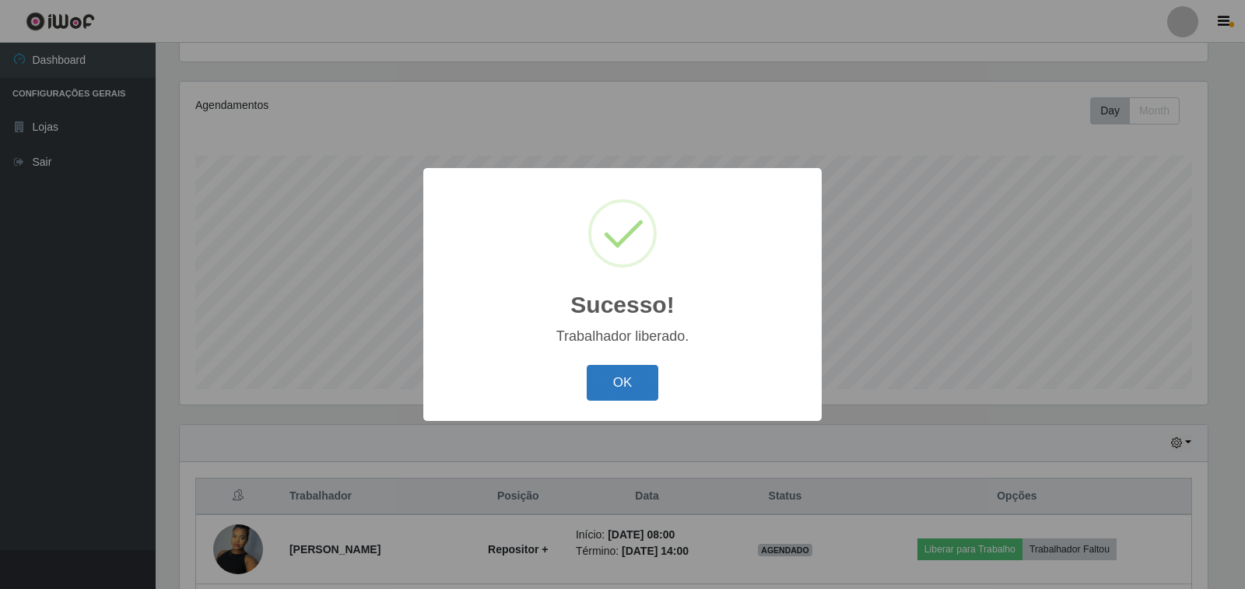
click at [630, 383] on button "OK" at bounding box center [623, 383] width 72 height 37
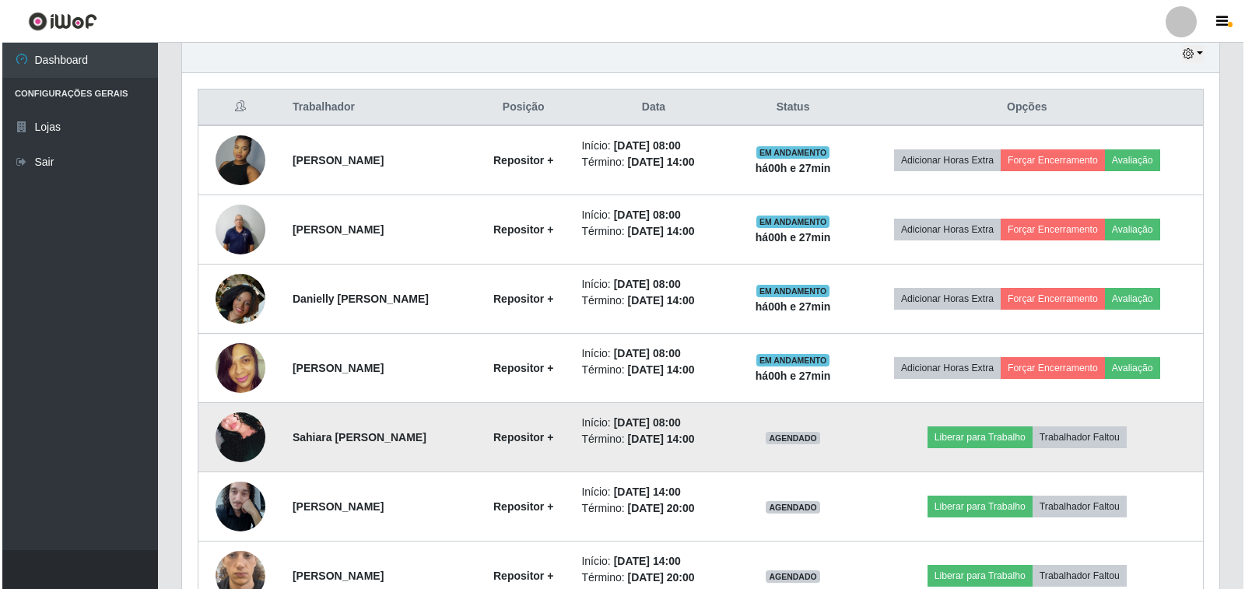
scroll to position [634, 0]
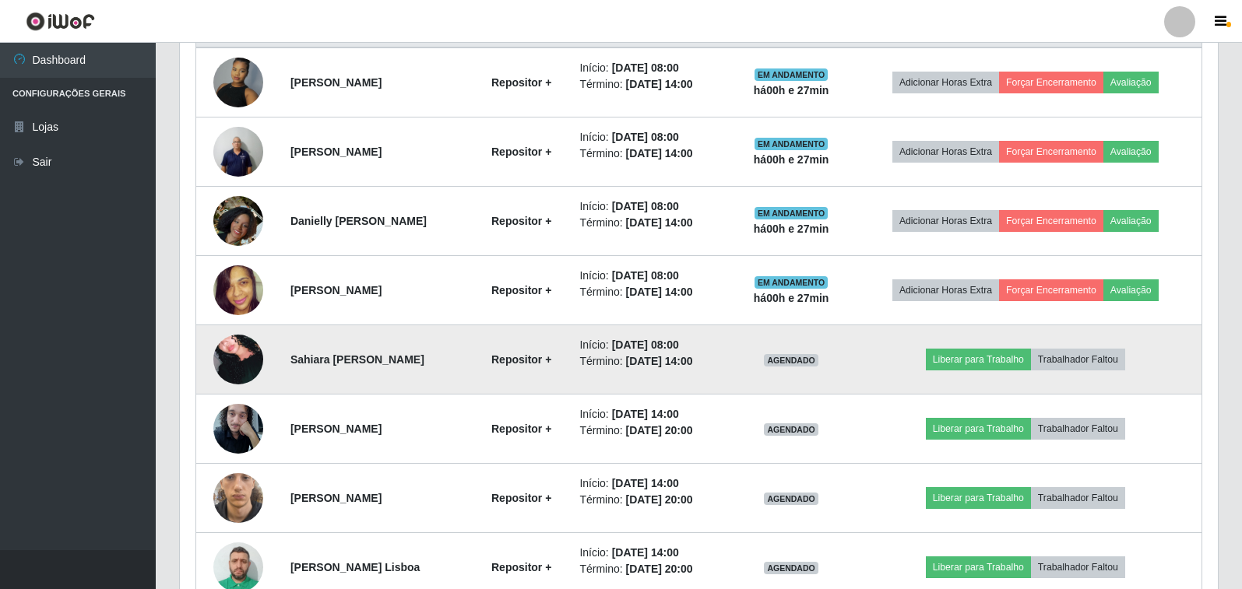
click at [240, 357] on img at bounding box center [238, 359] width 50 height 73
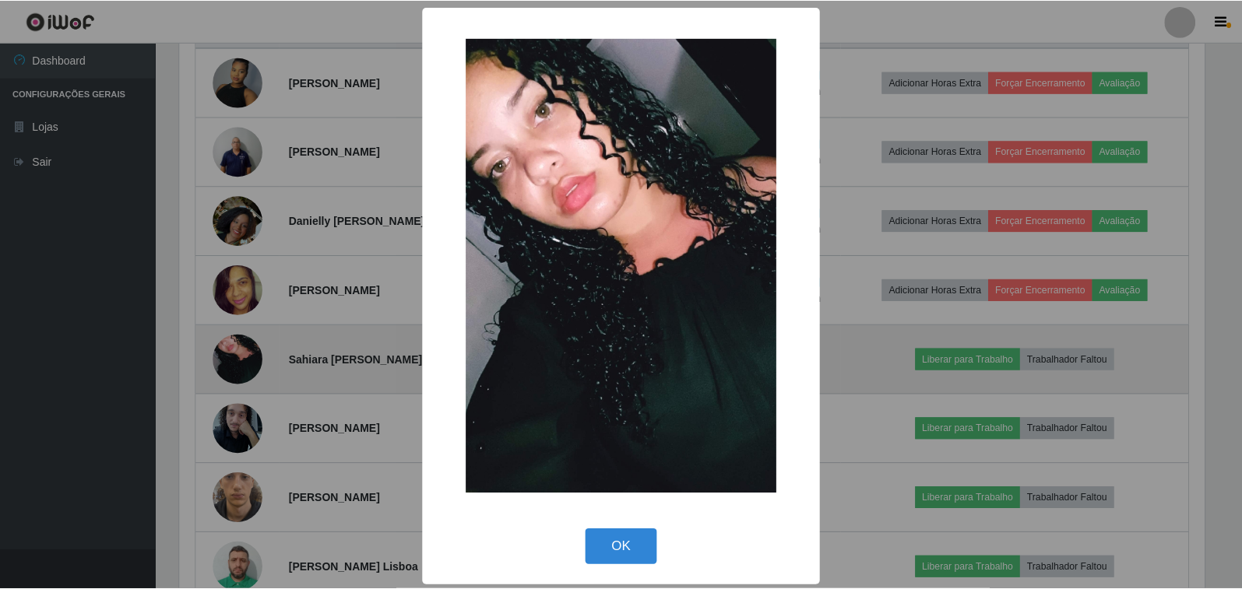
scroll to position [323, 1028]
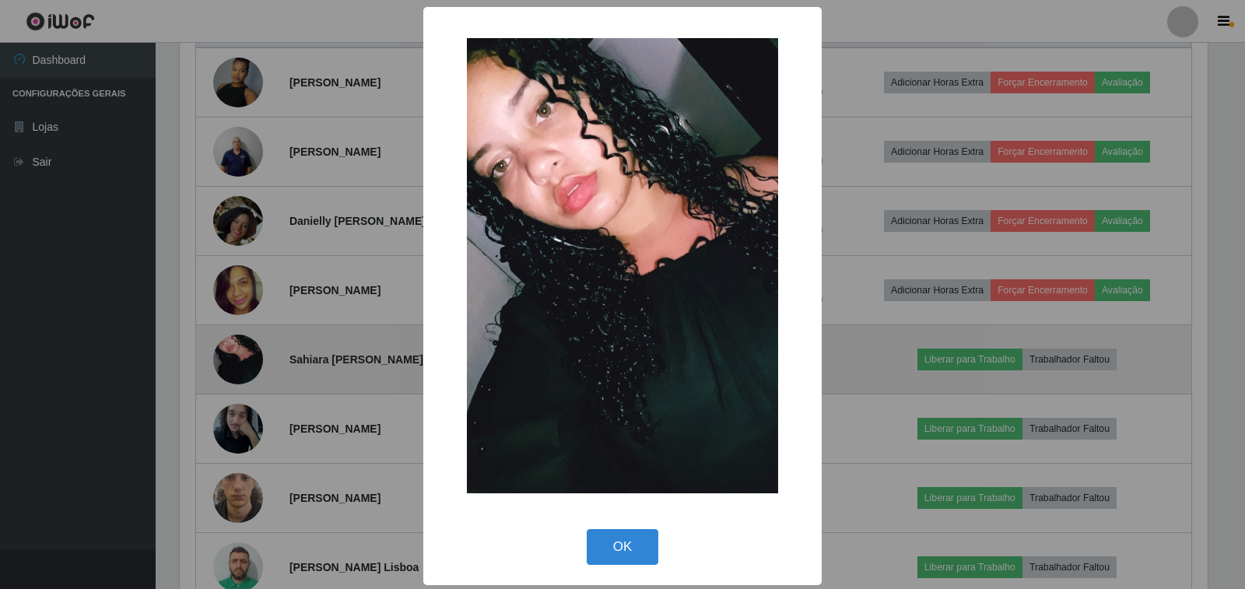
click at [240, 357] on div "× OK Cancel" at bounding box center [622, 294] width 1245 height 589
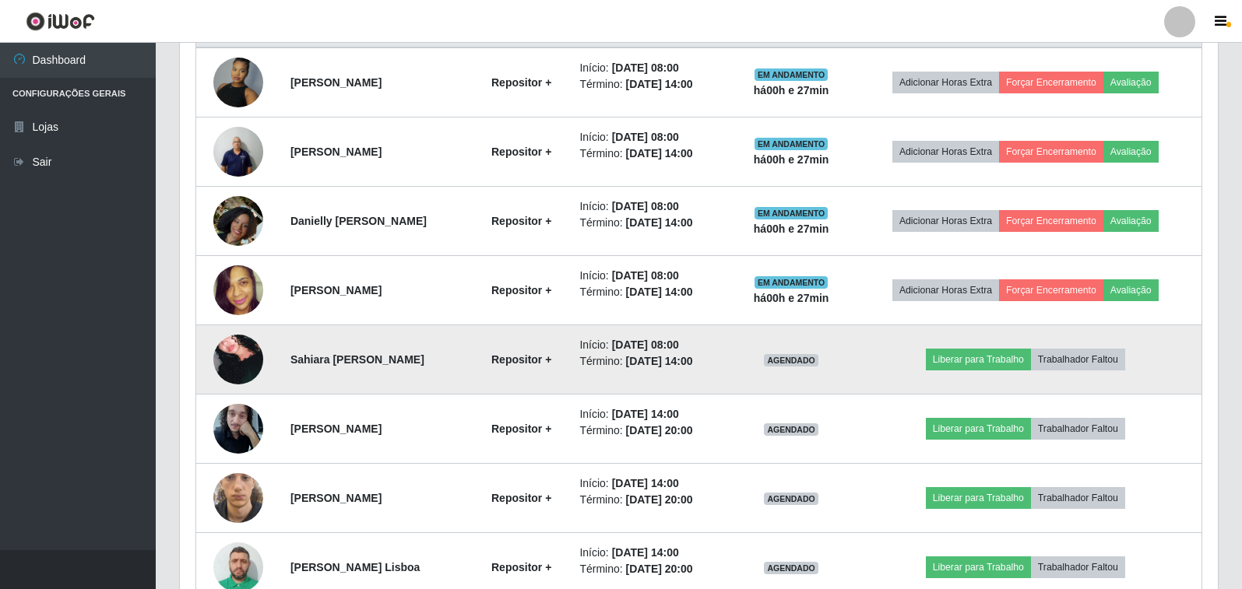
scroll to position [323, 1038]
